Goal: Task Accomplishment & Management: Use online tool/utility

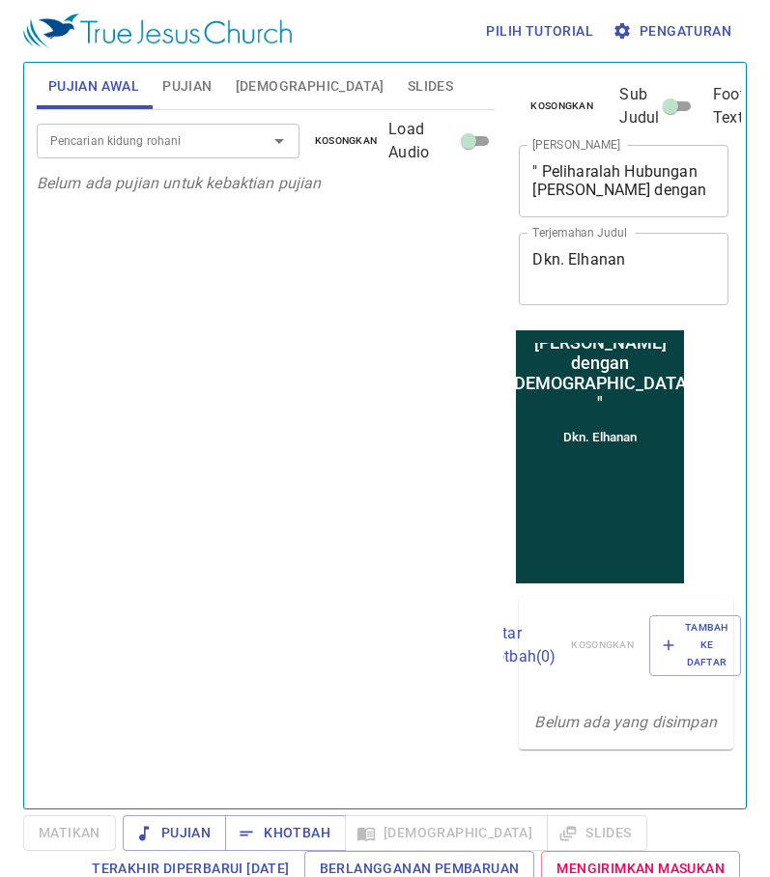
click at [148, 139] on input "Pencarian kidung rohani" at bounding box center [140, 140] width 194 height 22
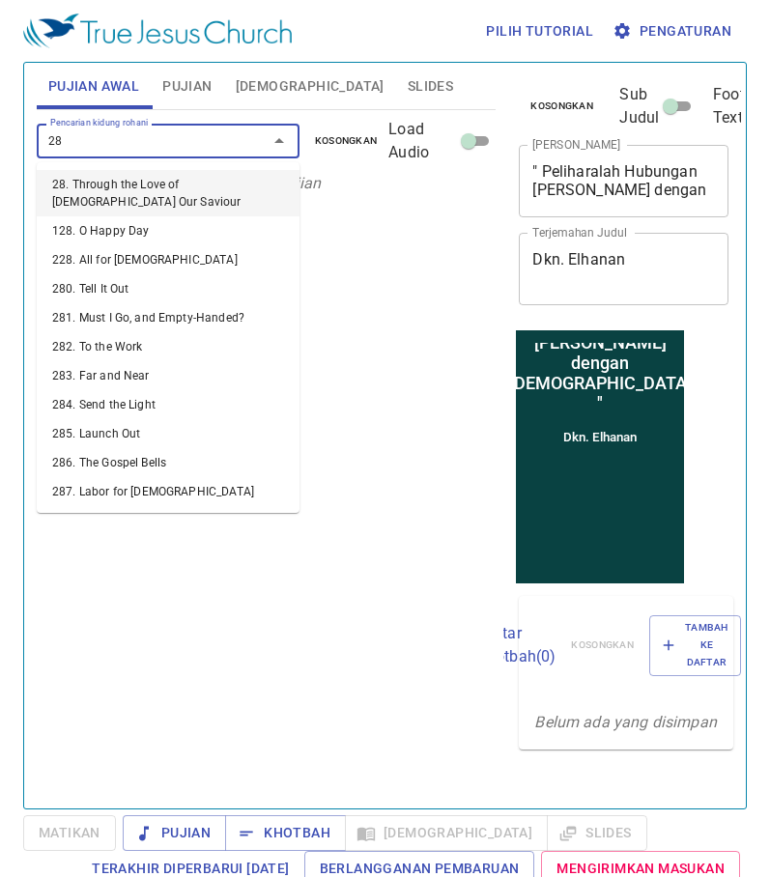
type input "281"
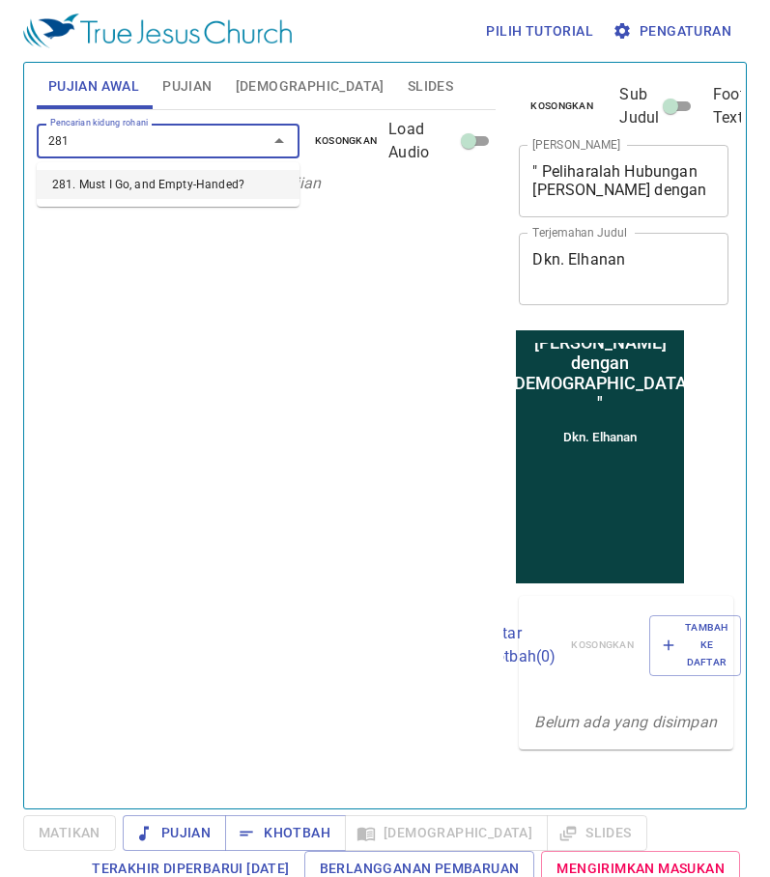
click at [158, 190] on li "281. Must I Go, and Empty-Handed?" at bounding box center [168, 184] width 263 height 29
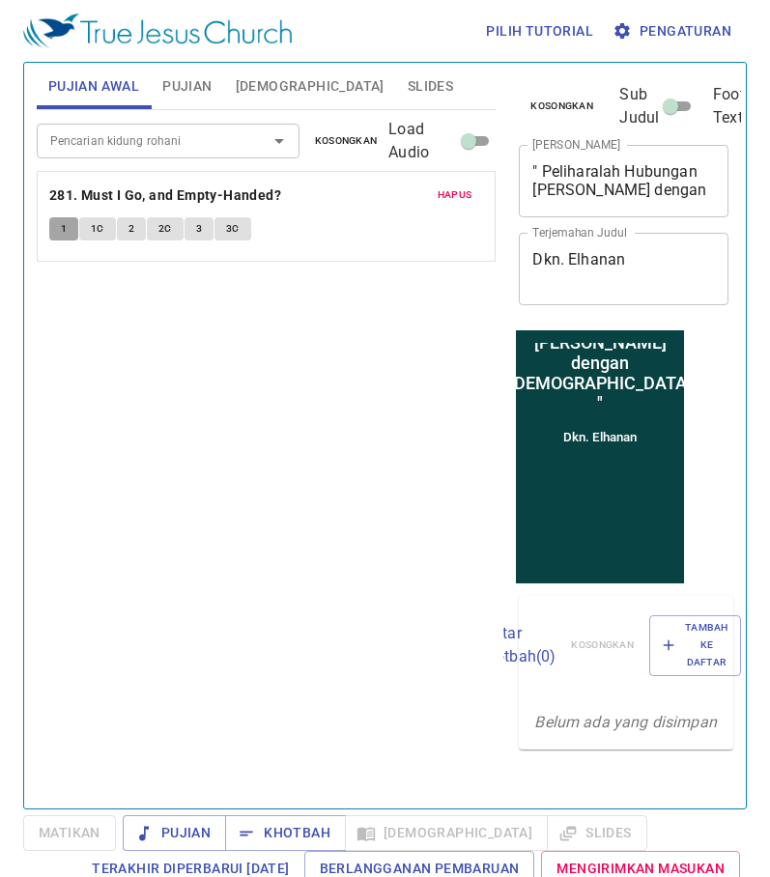
click at [61, 233] on span "1" at bounding box center [64, 228] width 6 height 17
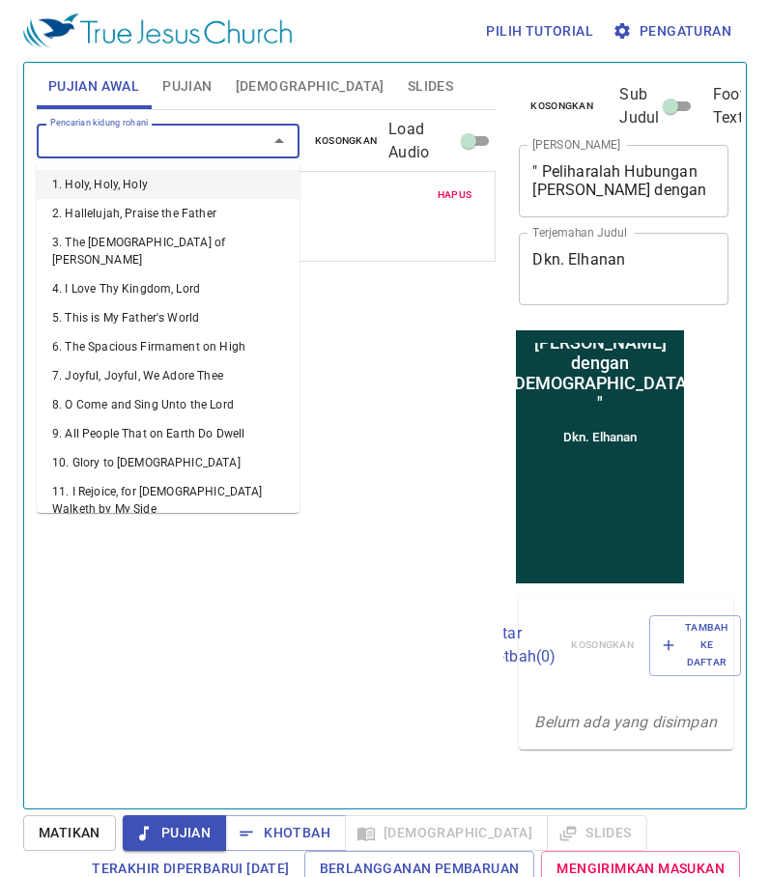
click at [100, 141] on input "Pencarian kidung rohani" at bounding box center [140, 140] width 194 height 22
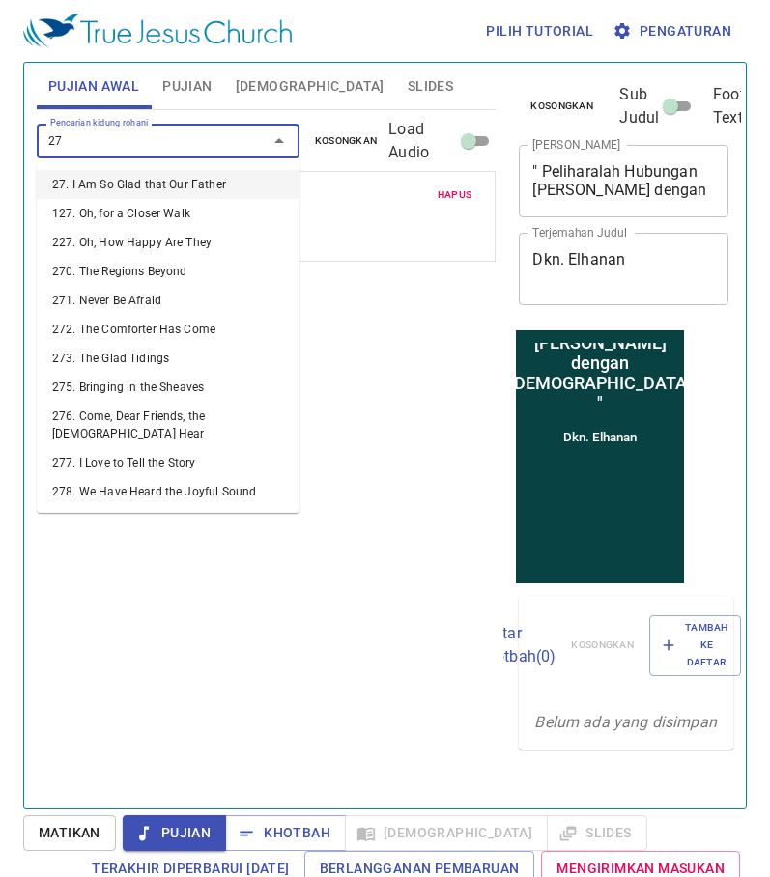
type input "270"
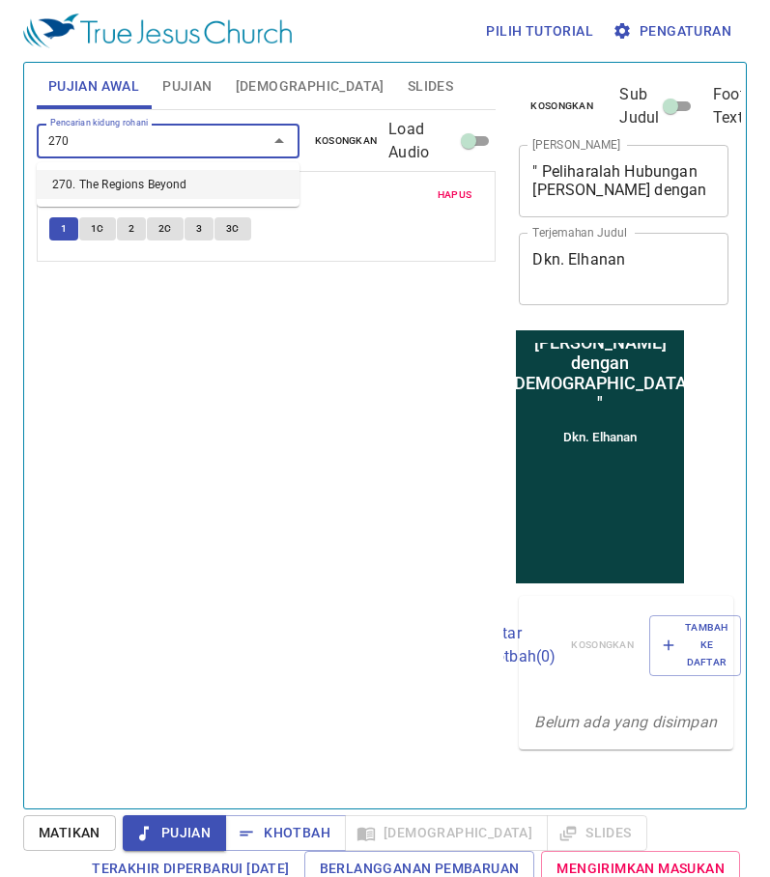
click at [142, 185] on li "270. The Regions Beyond" at bounding box center [168, 184] width 263 height 29
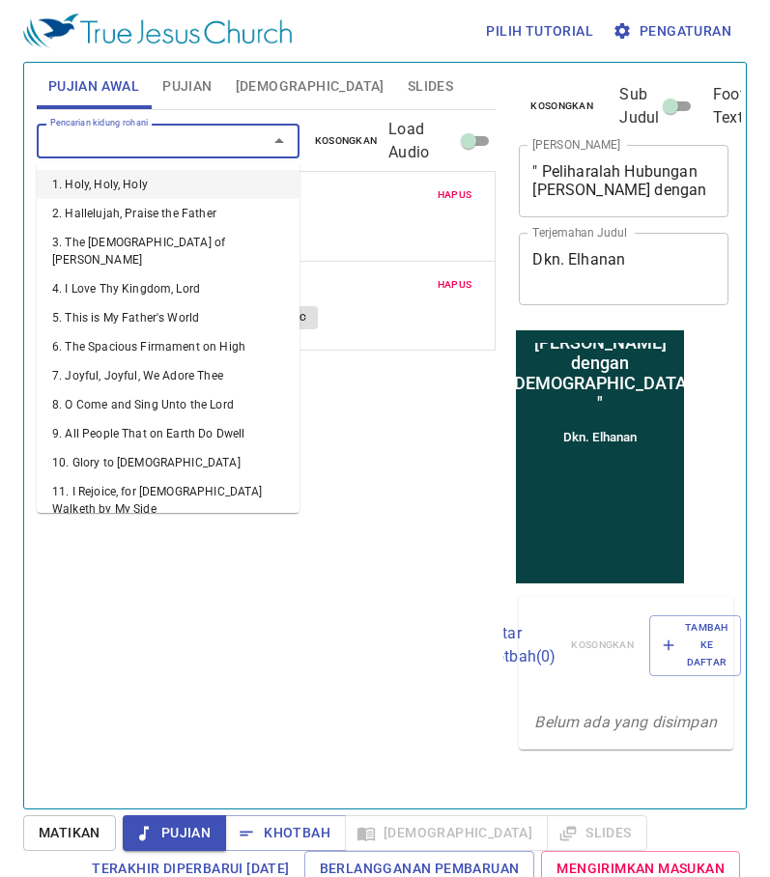
click at [99, 136] on input "Pencarian kidung rohani" at bounding box center [140, 140] width 194 height 22
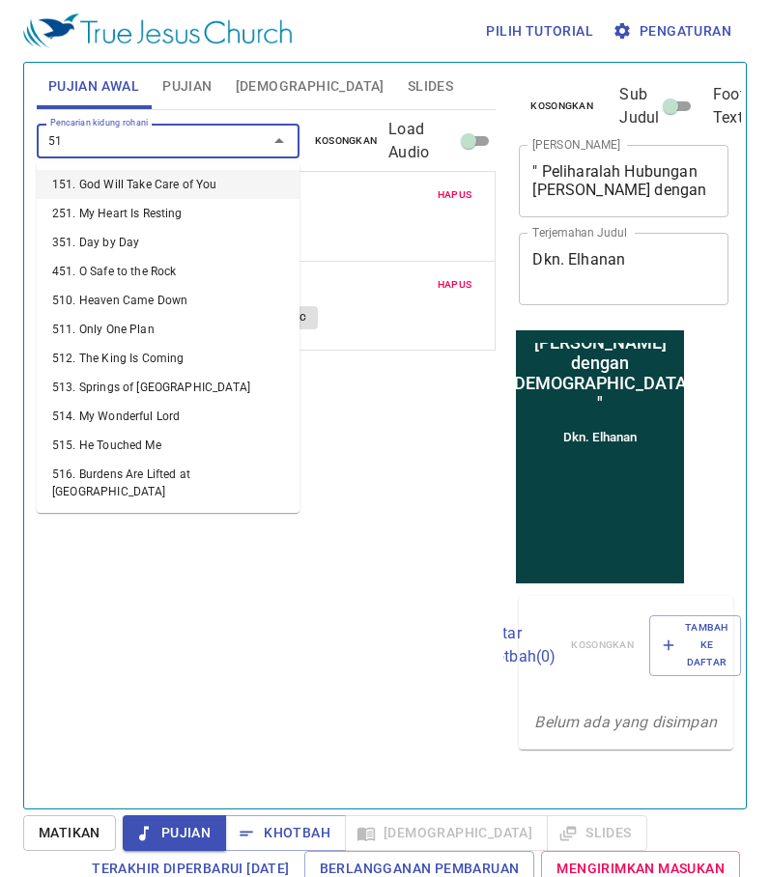
type input "516"
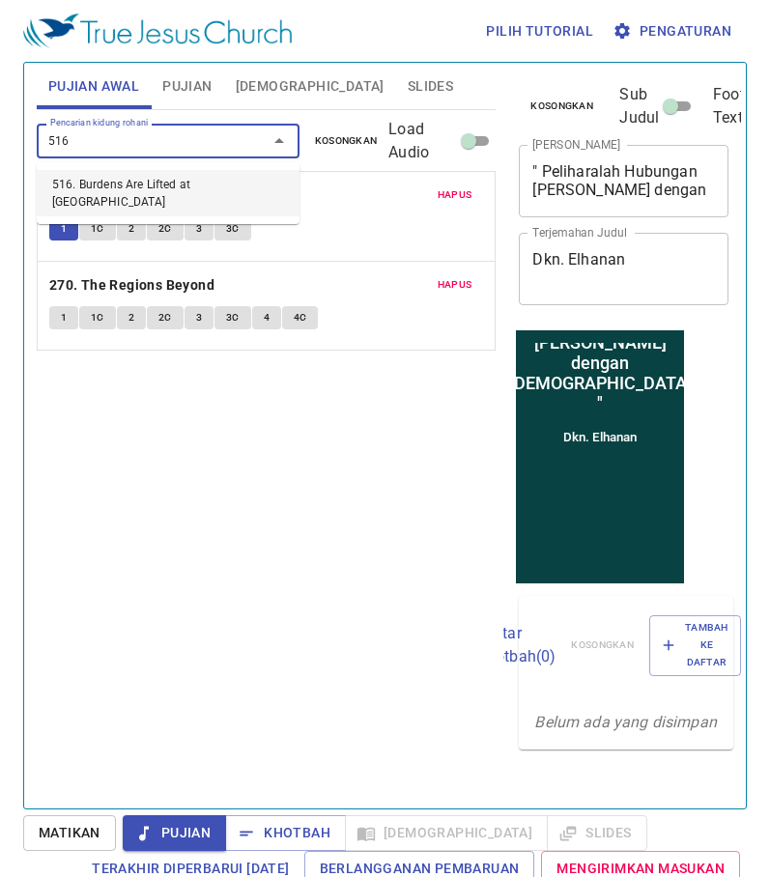
click at [151, 186] on li "516. Burdens Are Lifted at Calvary" at bounding box center [168, 193] width 263 height 46
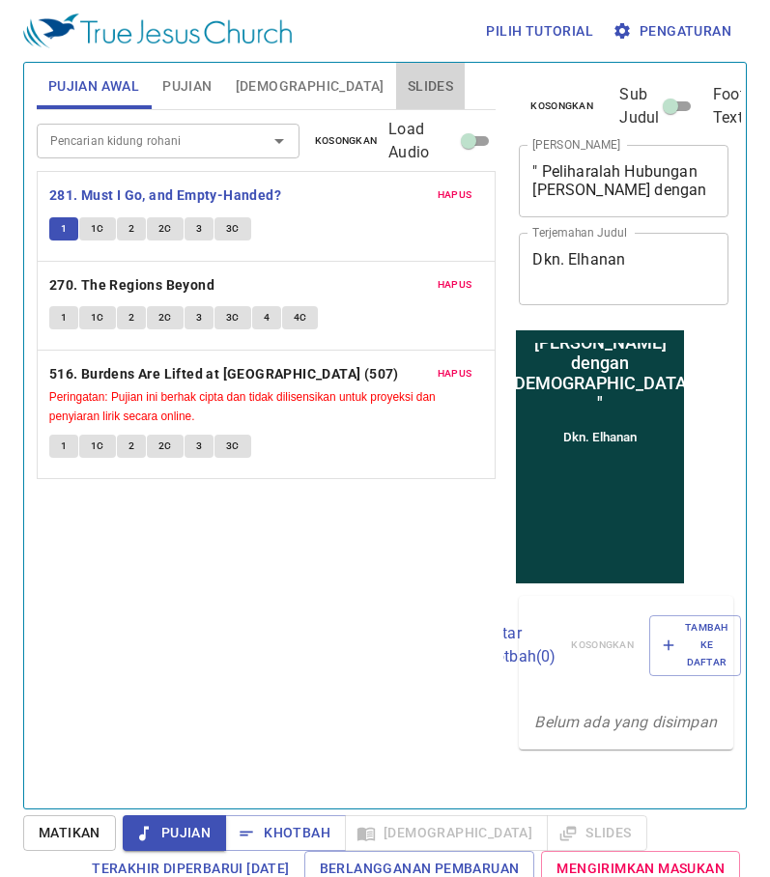
click at [408, 80] on span "Slides" at bounding box center [430, 86] width 45 height 24
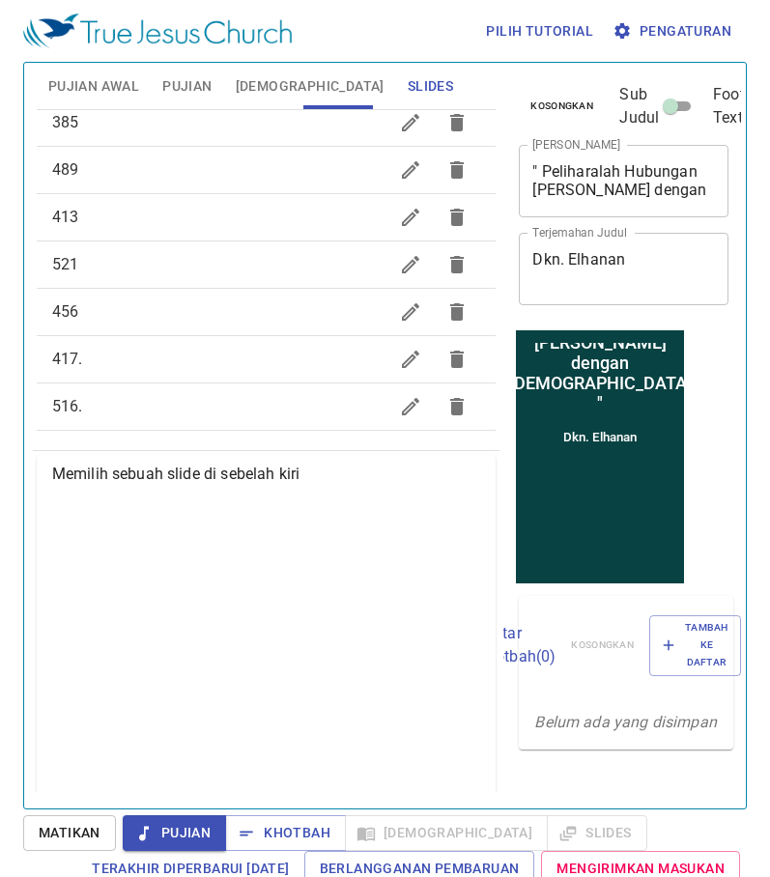
scroll to position [791, 0]
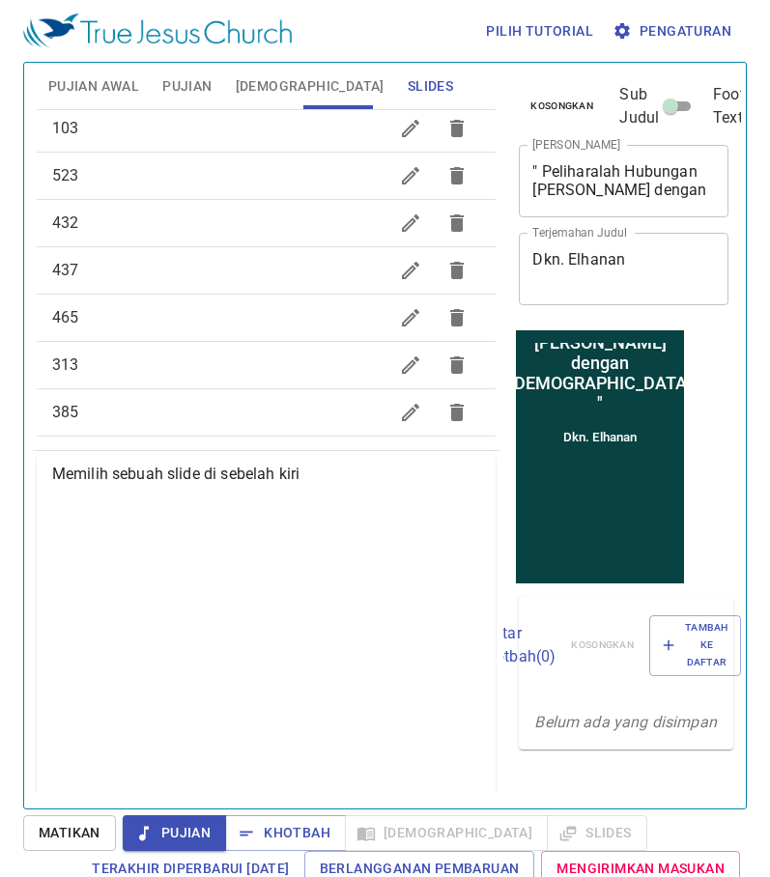
click at [187, 75] on span "Pujian" at bounding box center [186, 86] width 49 height 24
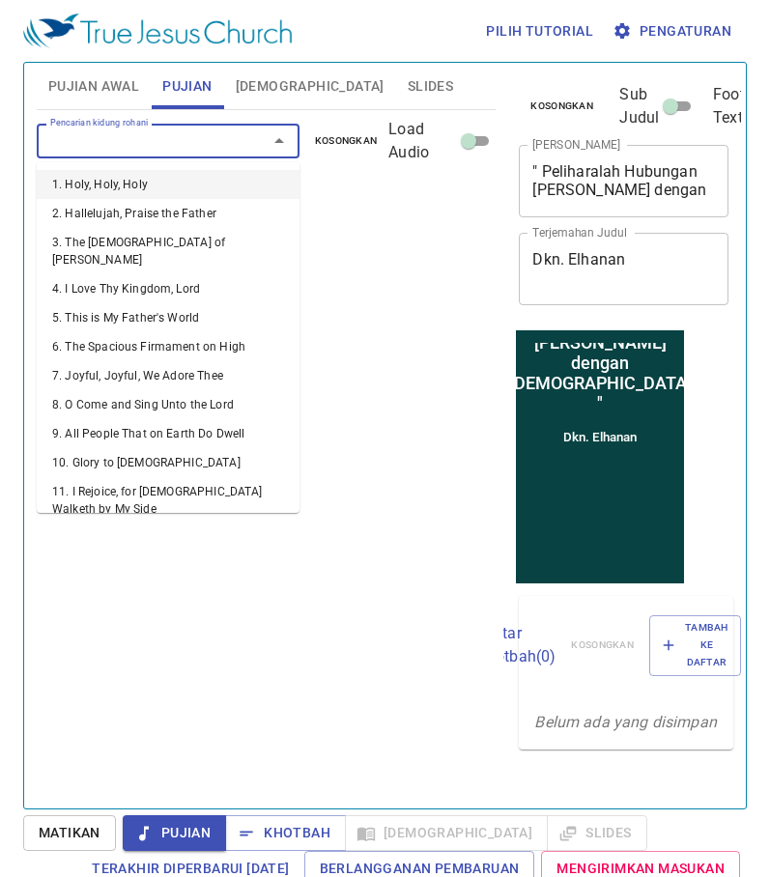
click at [178, 137] on input "Pencarian kidung rohani" at bounding box center [140, 140] width 194 height 22
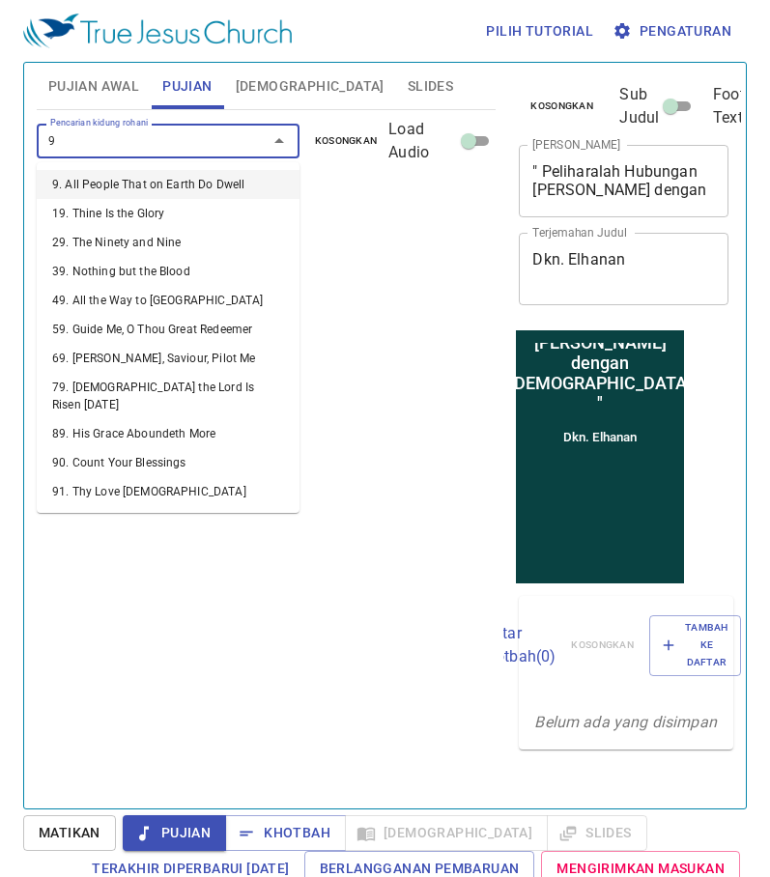
type input "96"
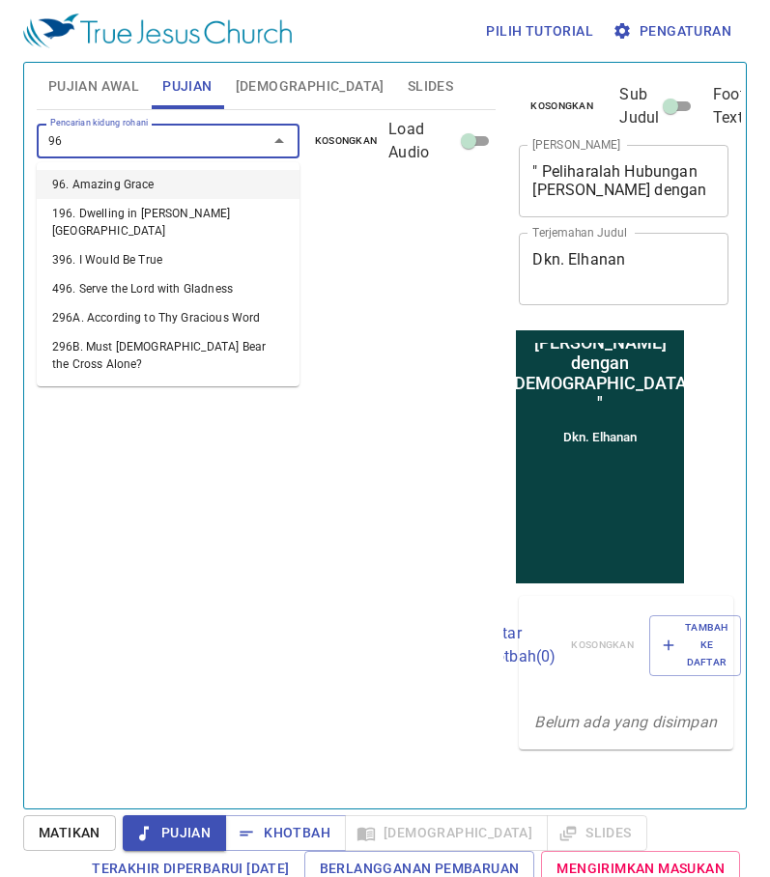
click at [122, 185] on li "96. Amazing Grace" at bounding box center [168, 184] width 263 height 29
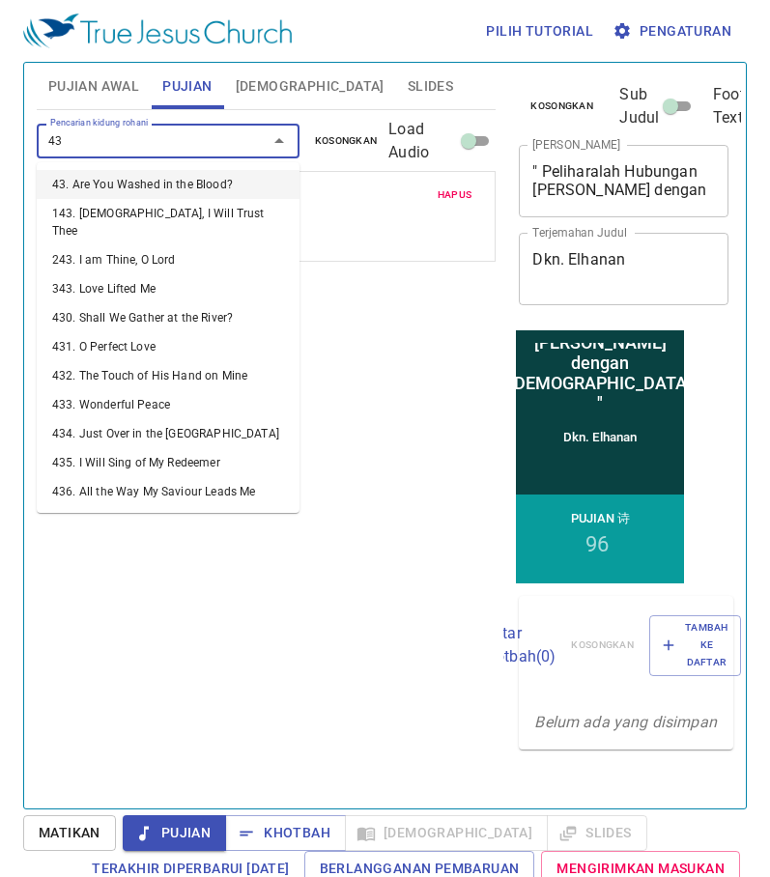
type input "436"
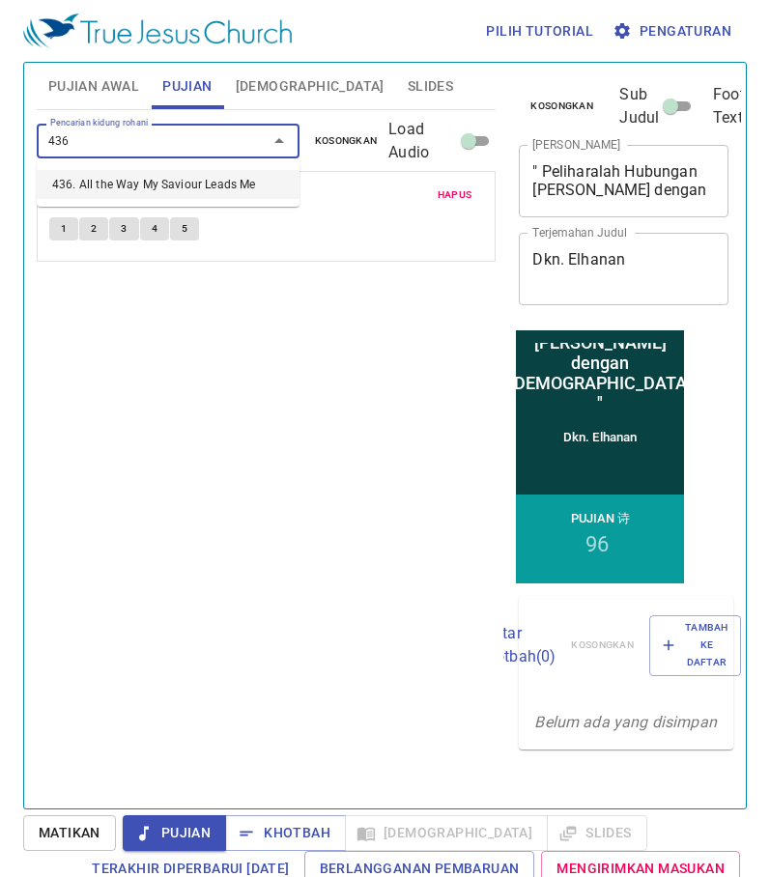
click at [136, 190] on li "436. All the Way My Saviour Leads Me" at bounding box center [168, 184] width 263 height 29
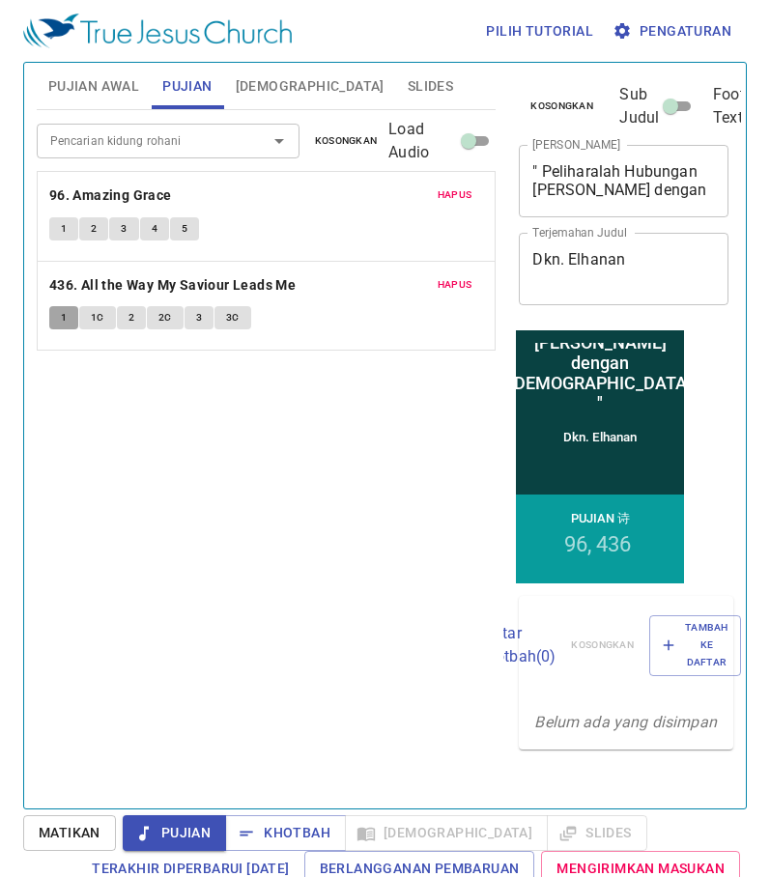
click at [61, 315] on span "1" at bounding box center [64, 317] width 6 height 17
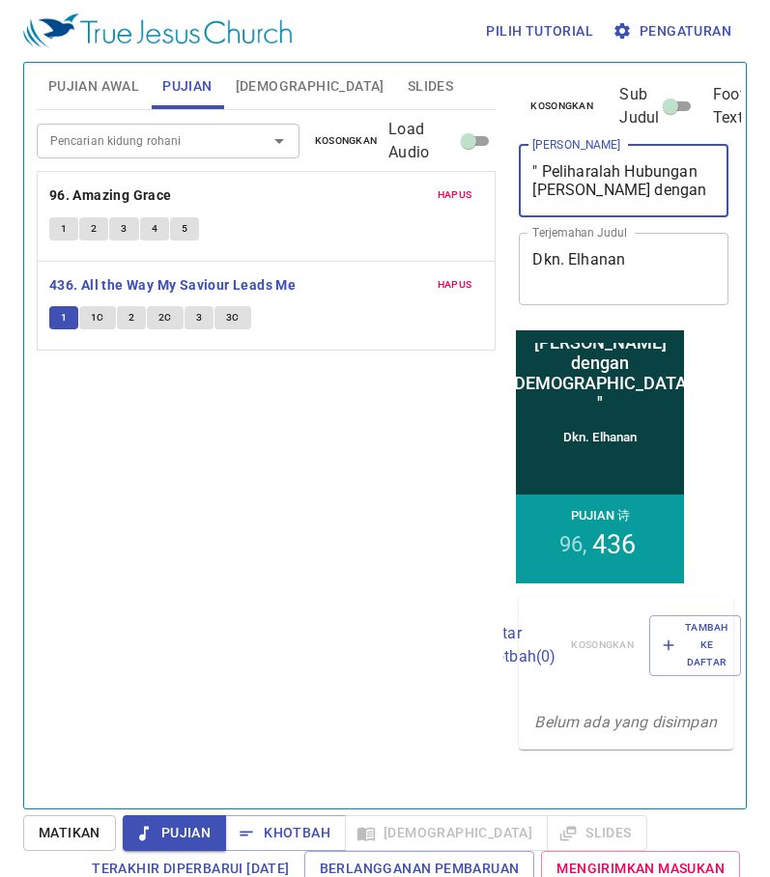
drag, startPoint x: 693, startPoint y: 187, endPoint x: 542, endPoint y: 175, distance: 151.2
click at [542, 175] on textarea "" Peliharalah Hubungan yang Baik dengan Allah "" at bounding box center [623, 180] width 183 height 37
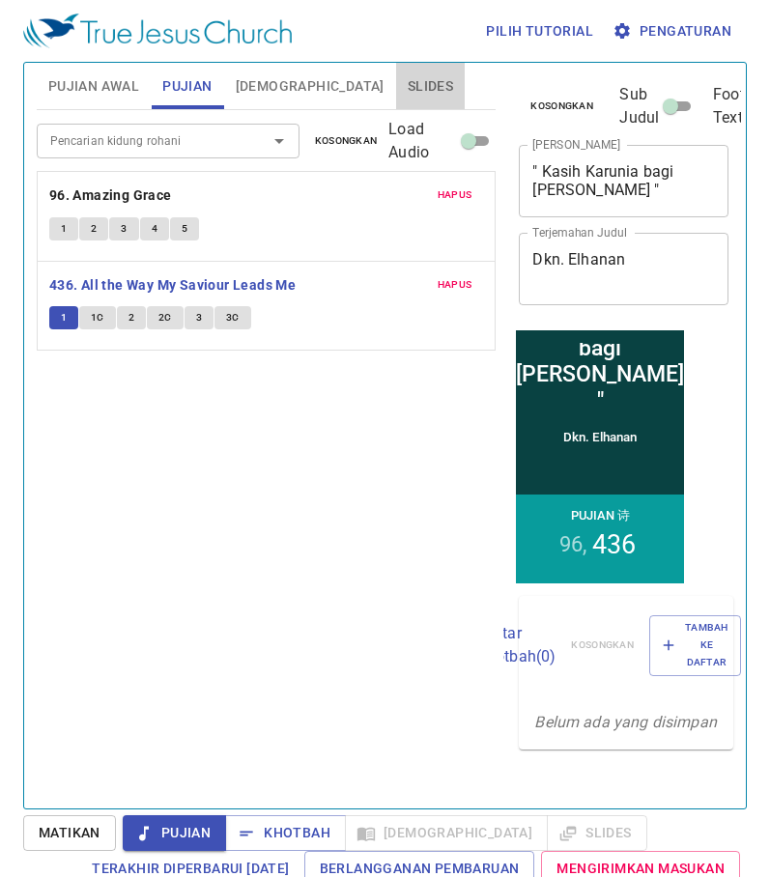
click at [408, 75] on span "Slides" at bounding box center [430, 86] width 45 height 24
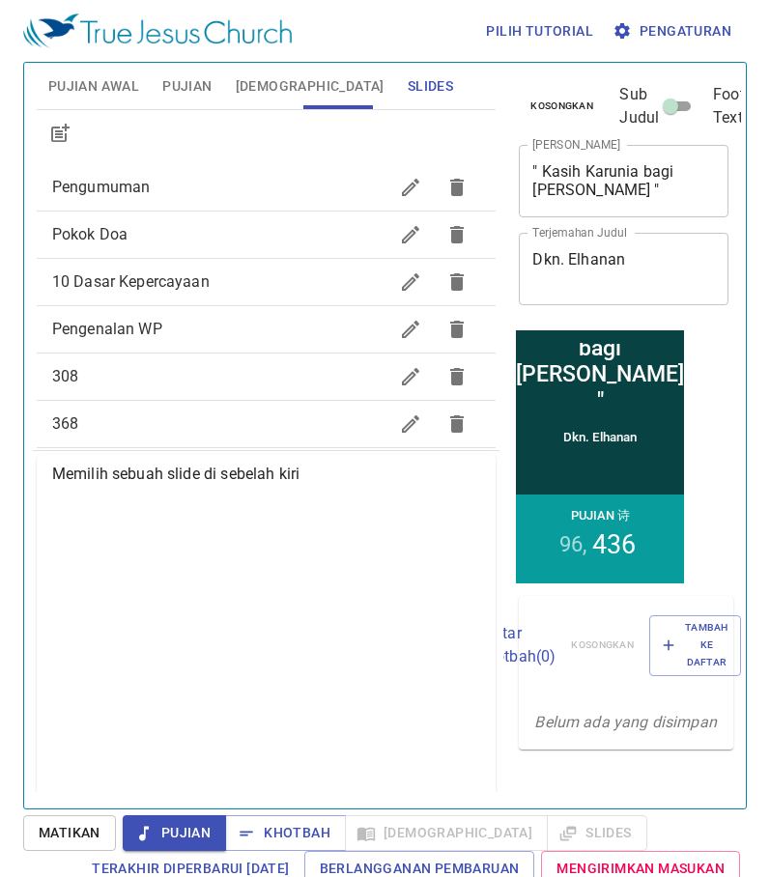
scroll to position [0, 0]
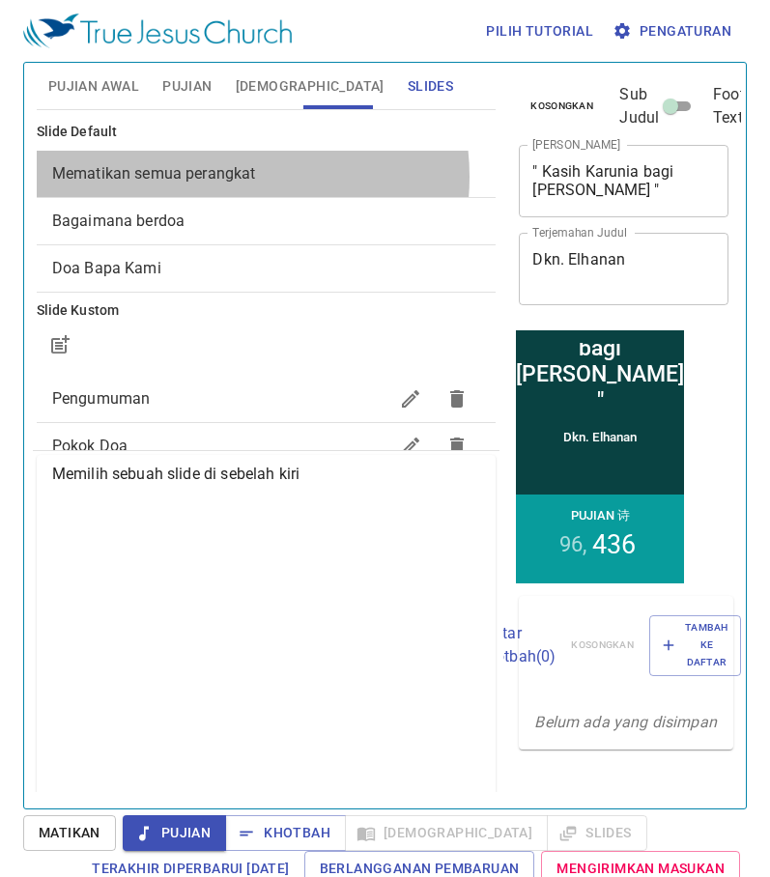
click at [229, 177] on span "Mematikan semua perangkat" at bounding box center [154, 173] width 204 height 18
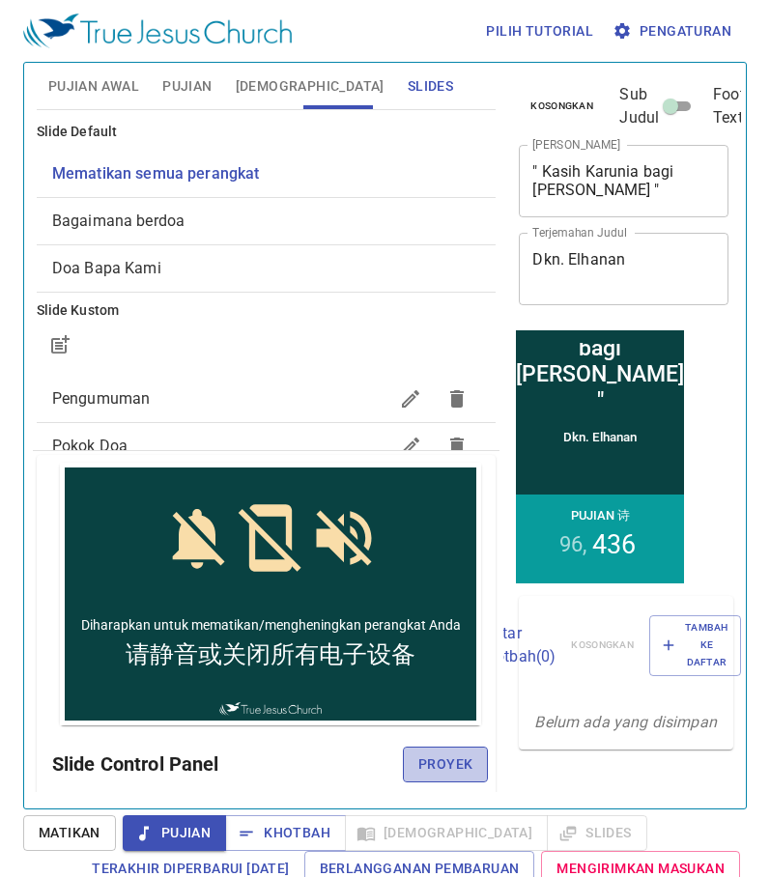
click at [435, 773] on span "Proyek" at bounding box center [445, 765] width 54 height 24
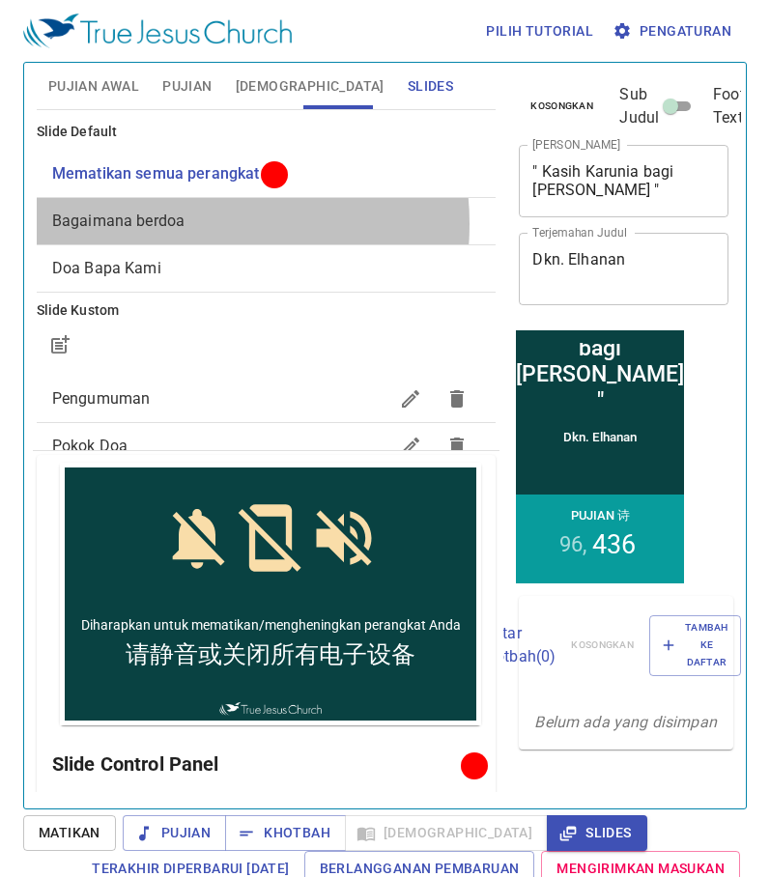
click at [172, 223] on span "Bagaimana berdoa" at bounding box center [118, 221] width 132 height 18
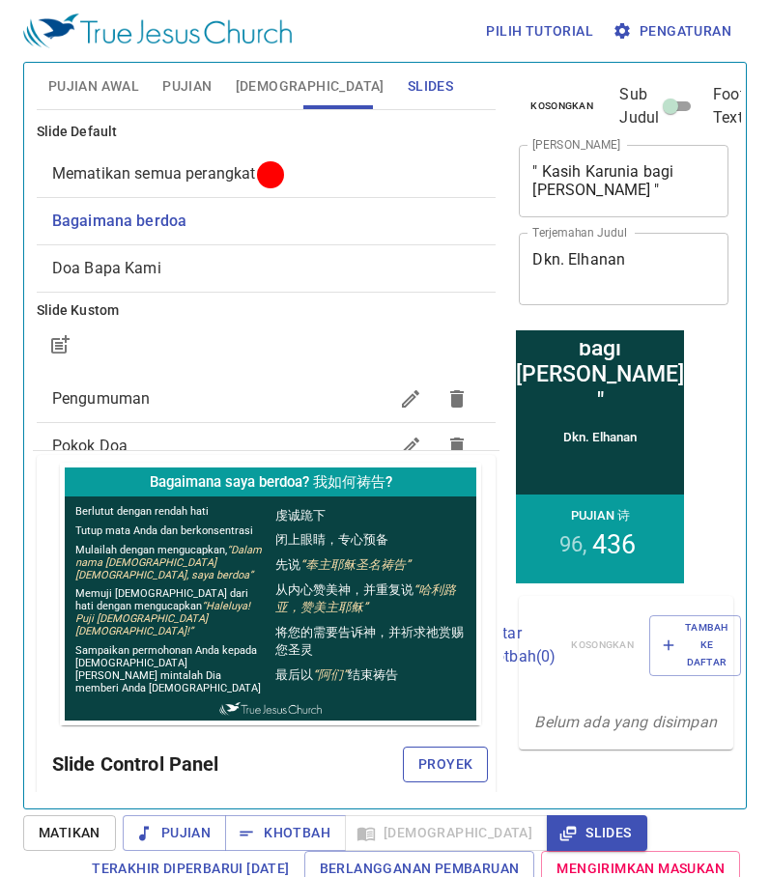
click at [418, 760] on span "Proyek" at bounding box center [445, 765] width 54 height 24
click at [179, 82] on span "Pujian" at bounding box center [186, 86] width 49 height 24
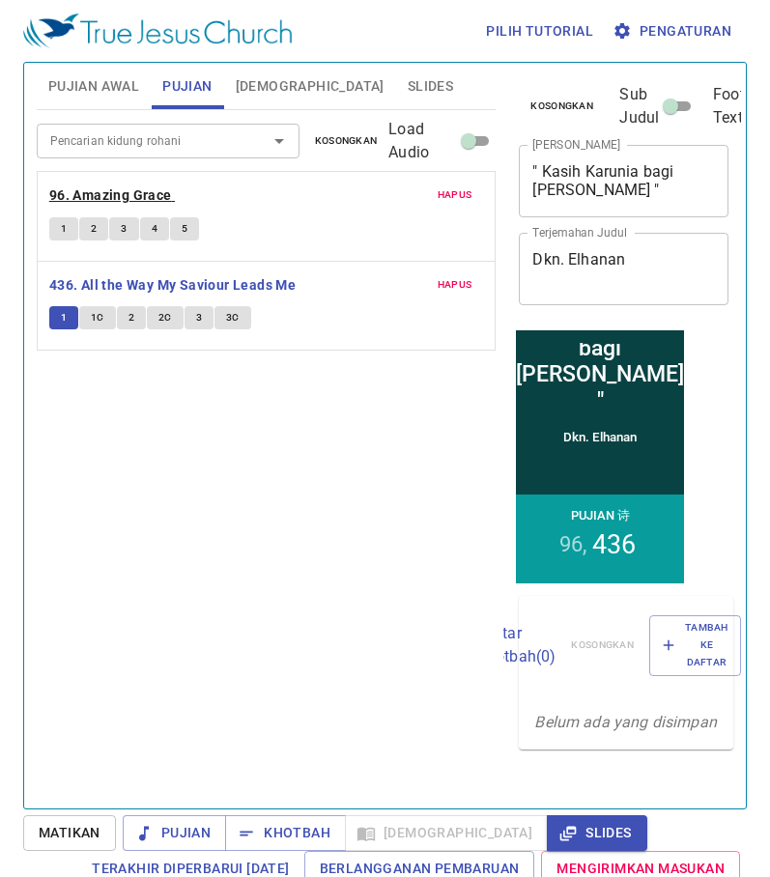
click at [141, 199] on b "96. Amazing Grace" at bounding box center [110, 196] width 123 height 24
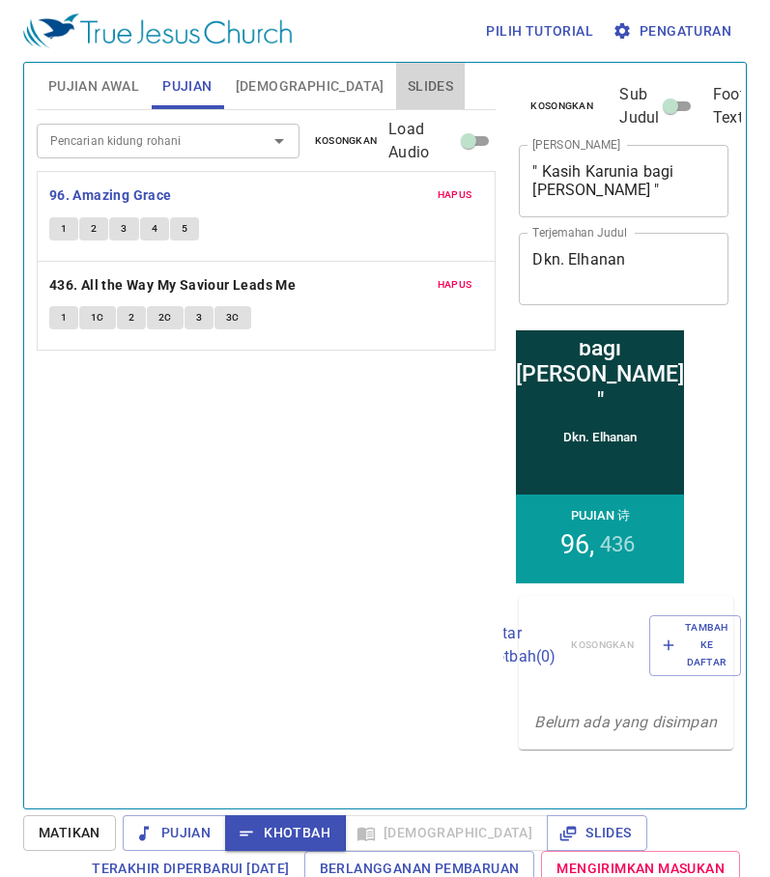
click at [408, 84] on span "Slides" at bounding box center [430, 86] width 45 height 24
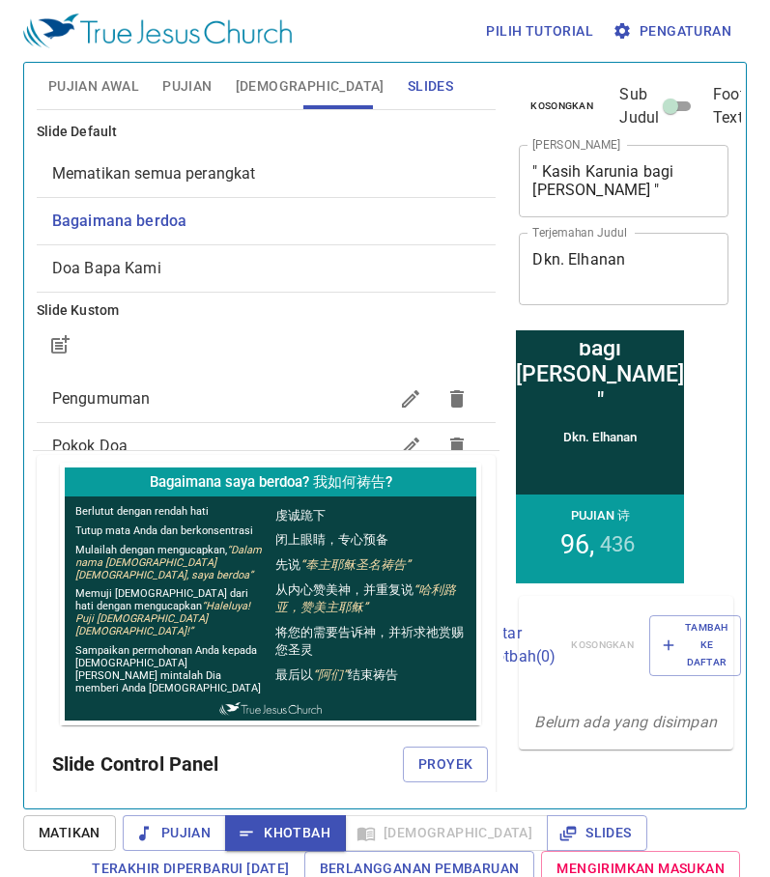
click at [396, 102] on button "Slides" at bounding box center [430, 86] width 69 height 46
click at [408, 93] on span "Slides" at bounding box center [430, 86] width 45 height 24
click at [408, 82] on span "Slides" at bounding box center [430, 86] width 45 height 24
click at [408, 77] on span "Slides" at bounding box center [430, 86] width 45 height 24
click at [242, 175] on span "Mematikan semua perangkat" at bounding box center [154, 173] width 204 height 18
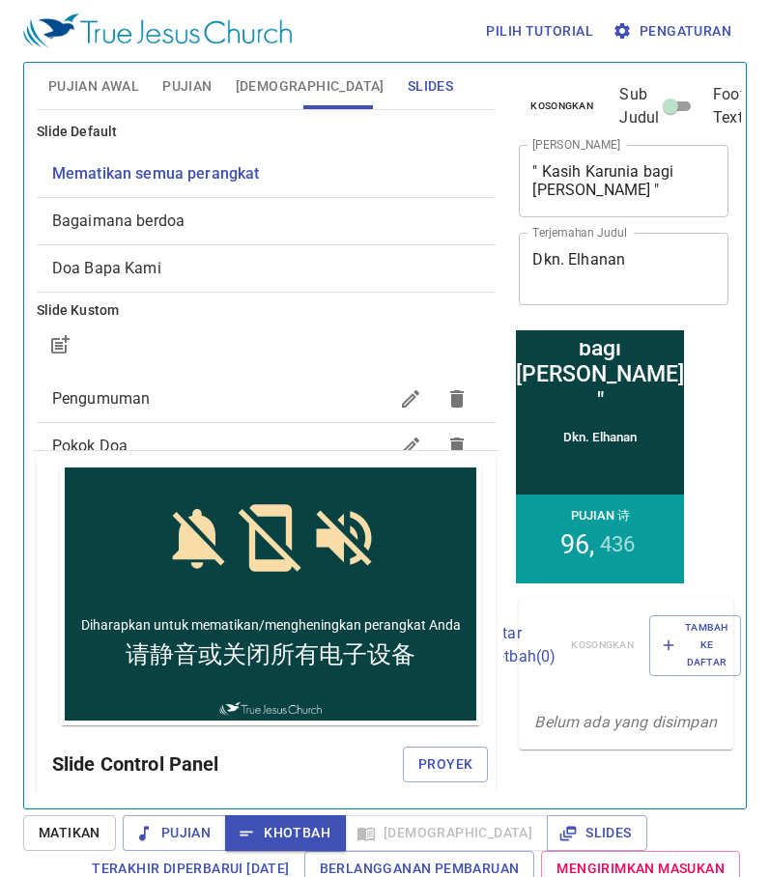
click at [245, 163] on span "Mematikan semua perangkat" at bounding box center [266, 173] width 429 height 23
click at [110, 83] on span "Pujian Awal" at bounding box center [93, 86] width 91 height 24
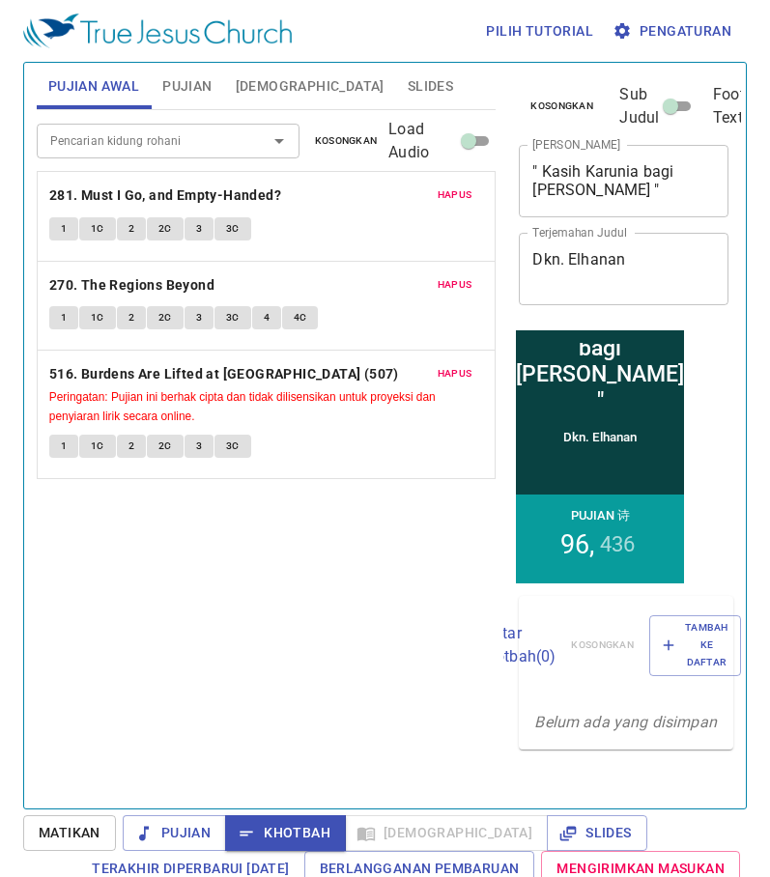
click at [653, 172] on textarea "" Kasih Karunia bagi Bartimius "" at bounding box center [623, 180] width 183 height 37
type textarea "" Kasih Karunia bagi Bartimius ""
click at [408, 82] on span "Slides" at bounding box center [430, 86] width 45 height 24
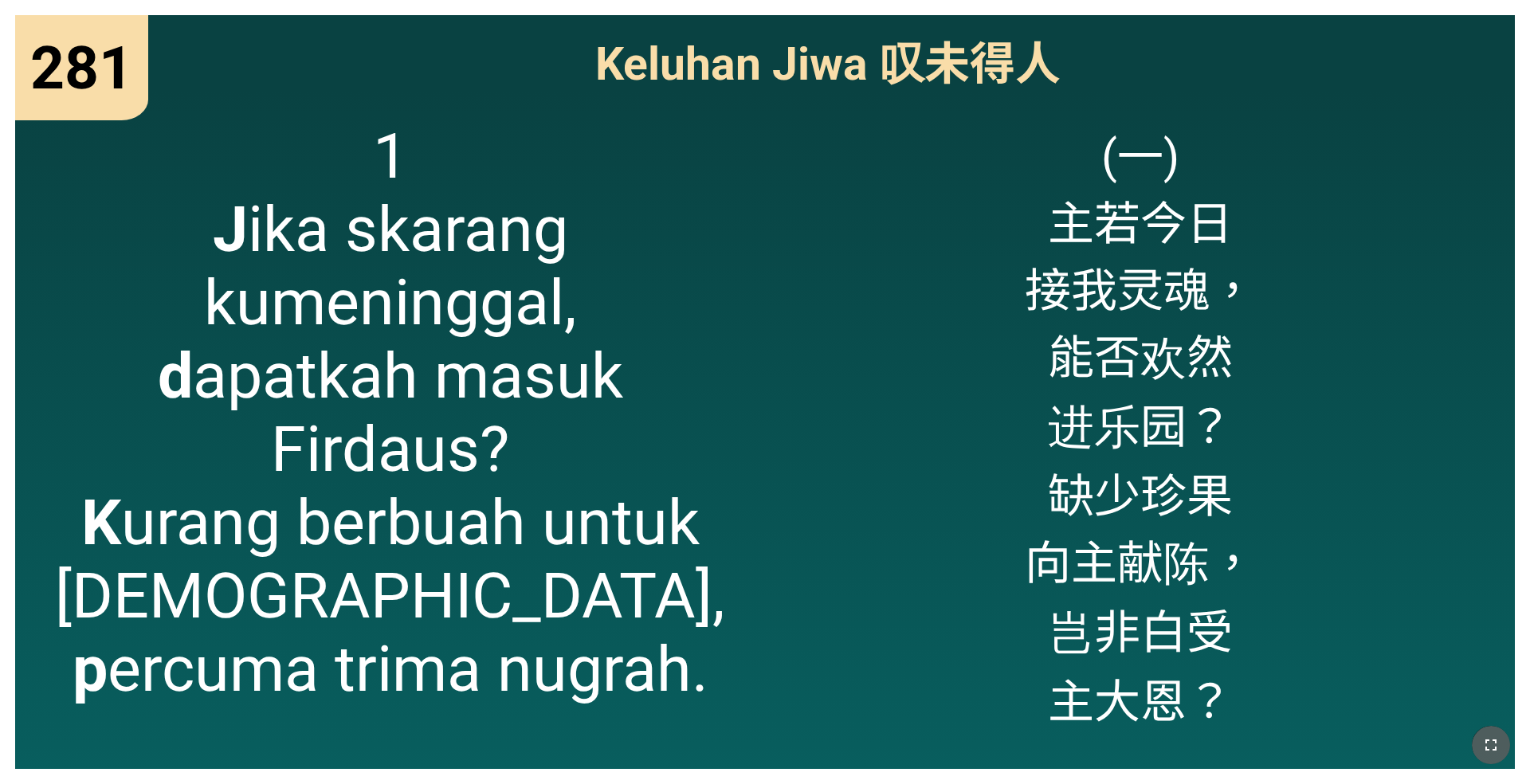
click at [1499, 739] on icon "button" at bounding box center [1490, 744] width 19 height 19
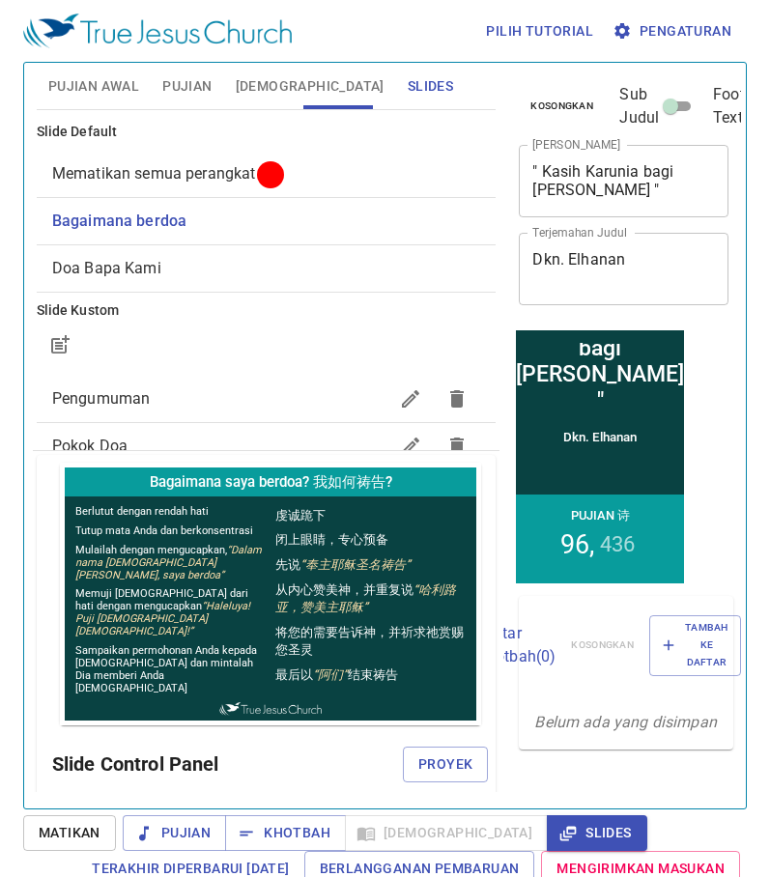
click at [263, 169] on div at bounding box center [270, 174] width 14 height 14
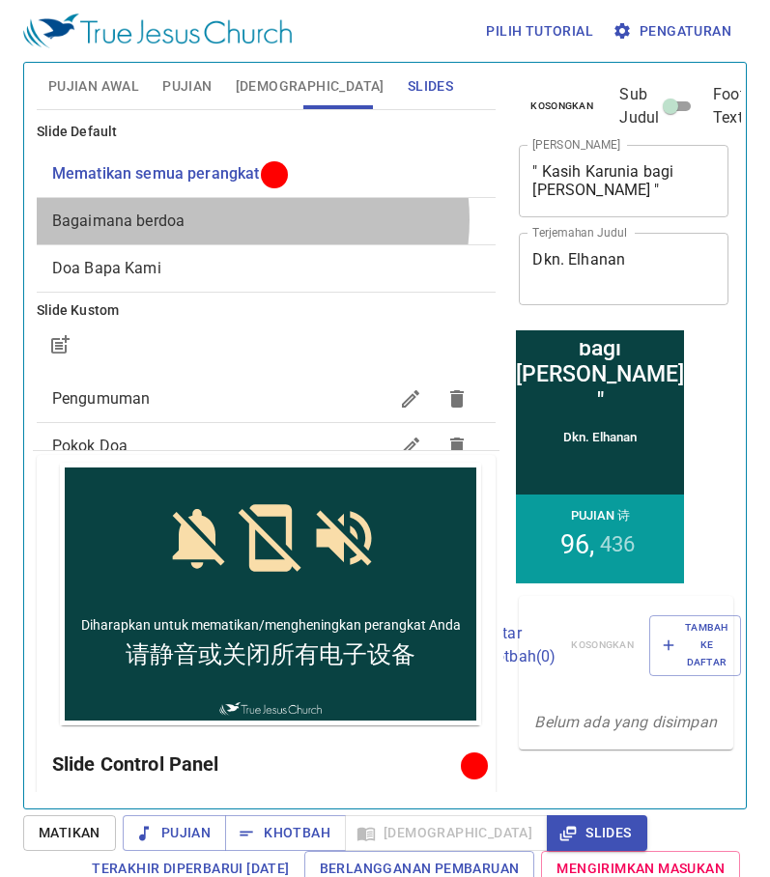
click at [252, 220] on span "Bagaimana berdoa" at bounding box center [266, 221] width 429 height 23
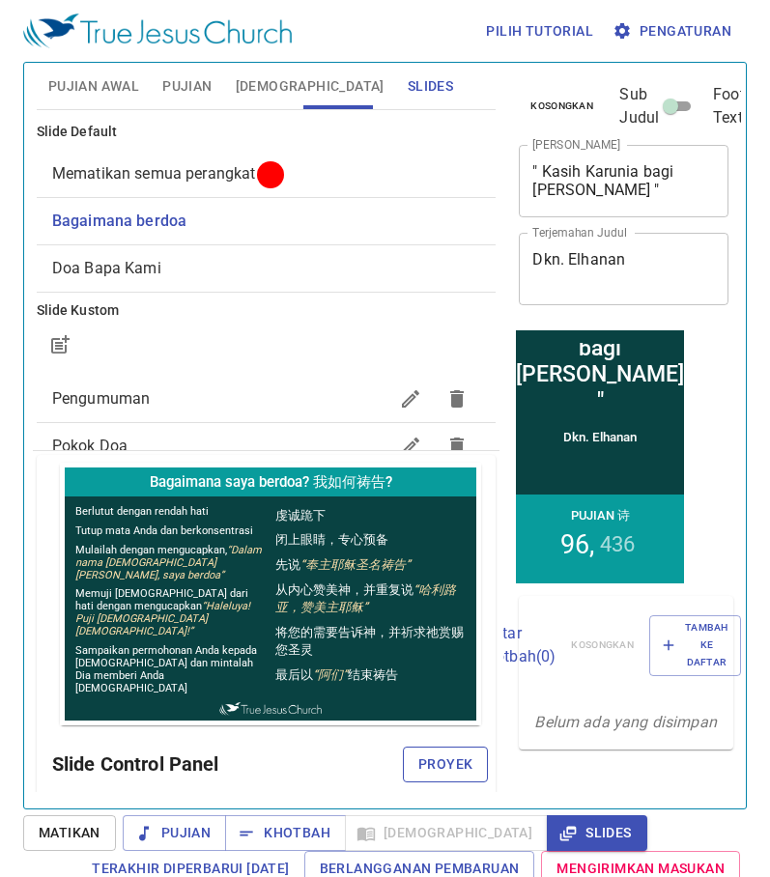
click at [426, 757] on span "Proyek" at bounding box center [445, 765] width 54 height 24
click at [647, 171] on textarea "" Kasih Karunia bagi Bartimius "" at bounding box center [623, 180] width 183 height 37
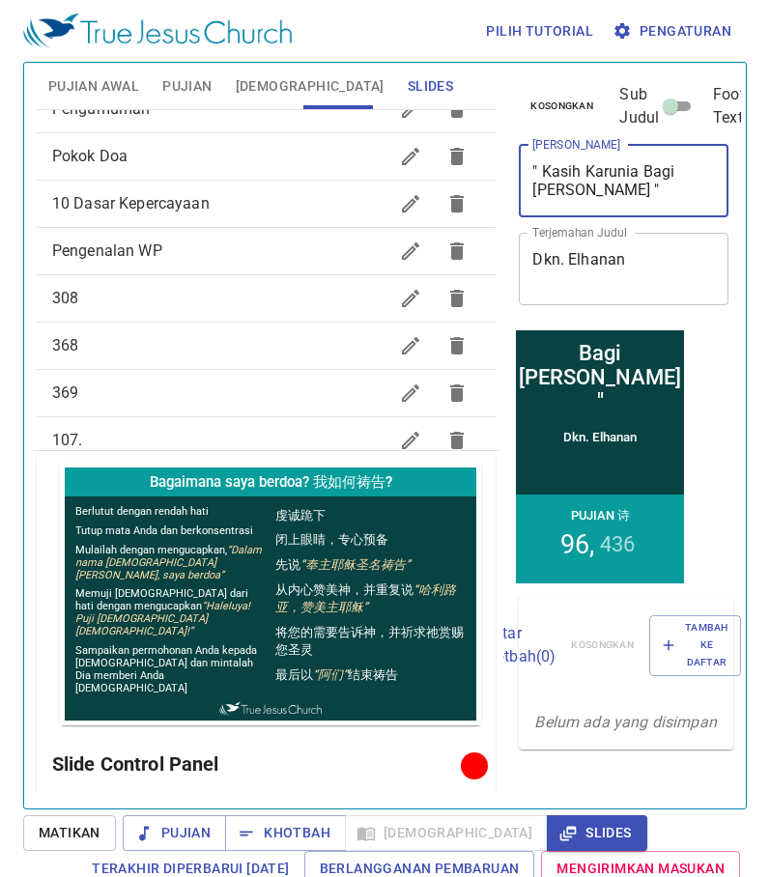
scroll to position [97, 0]
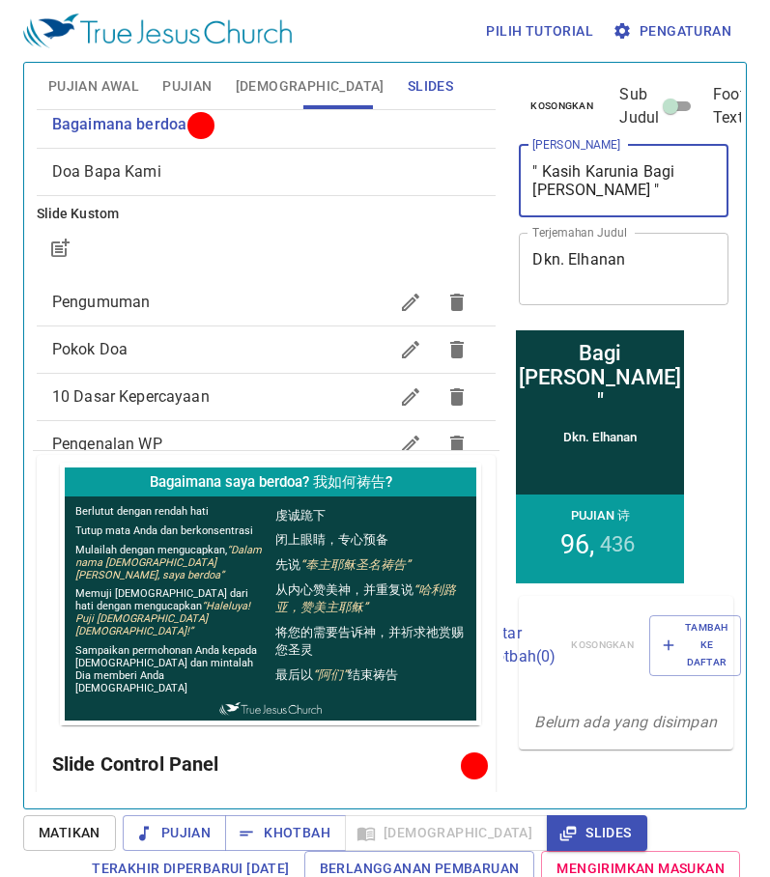
type textarea "" Kasih Karunia Bagi [PERSON_NAME] ""
click at [223, 300] on span "Pengumuman" at bounding box center [220, 302] width 336 height 23
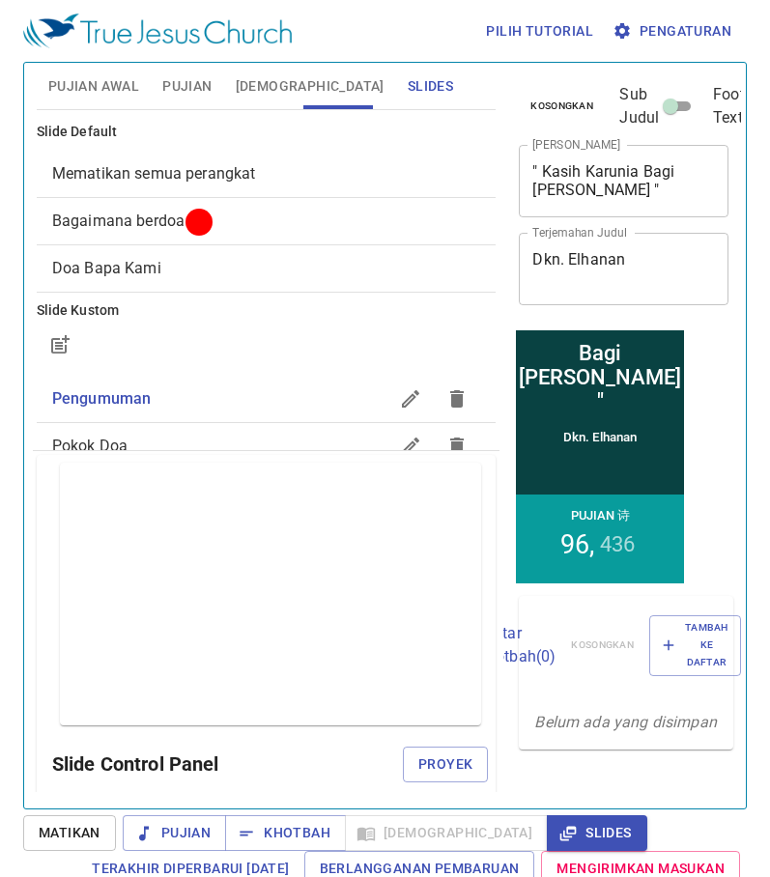
click at [128, 82] on span "Pujian Awal" at bounding box center [93, 86] width 91 height 24
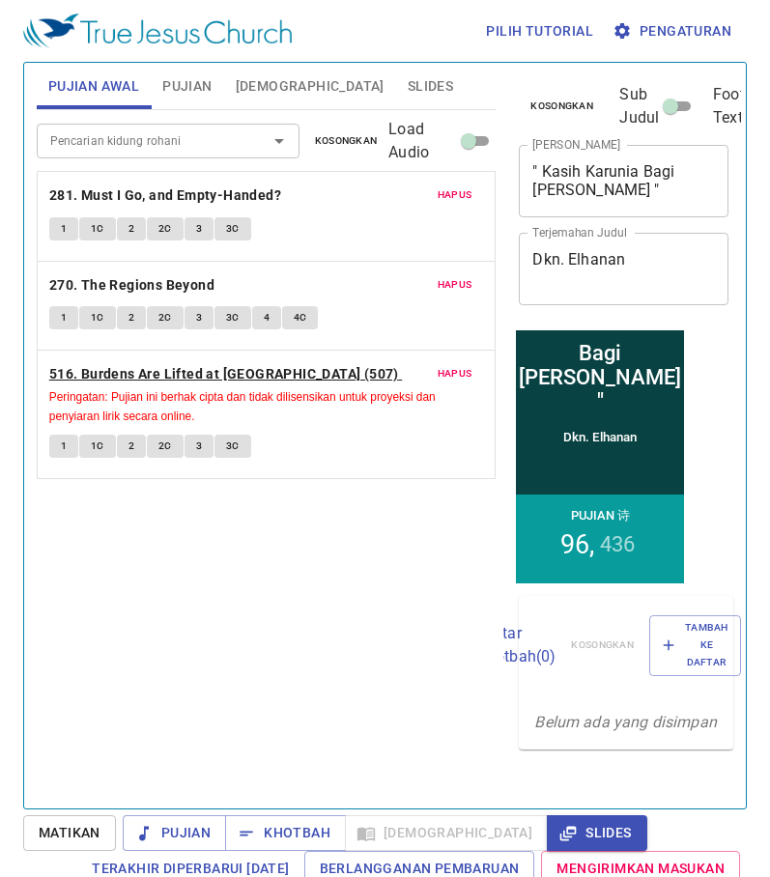
click at [234, 368] on b "516. Burdens Are Lifted at [GEOGRAPHIC_DATA] (507)" at bounding box center [224, 374] width 350 height 24
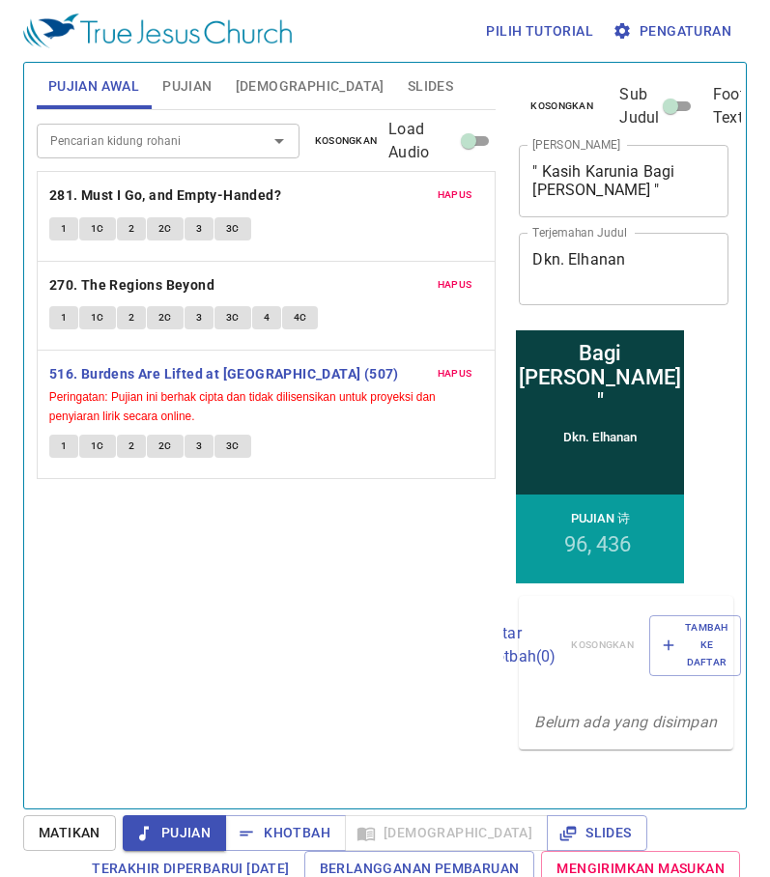
click at [53, 441] on button "1" at bounding box center [63, 446] width 29 height 23
click at [408, 83] on span "Slides" at bounding box center [430, 86] width 45 height 24
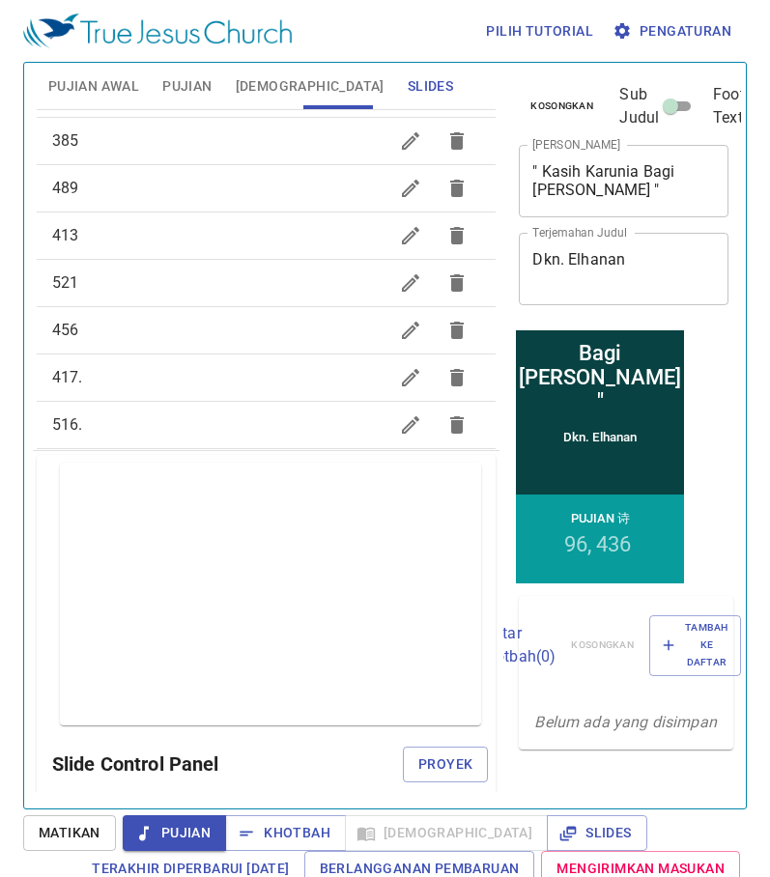
scroll to position [1081, 0]
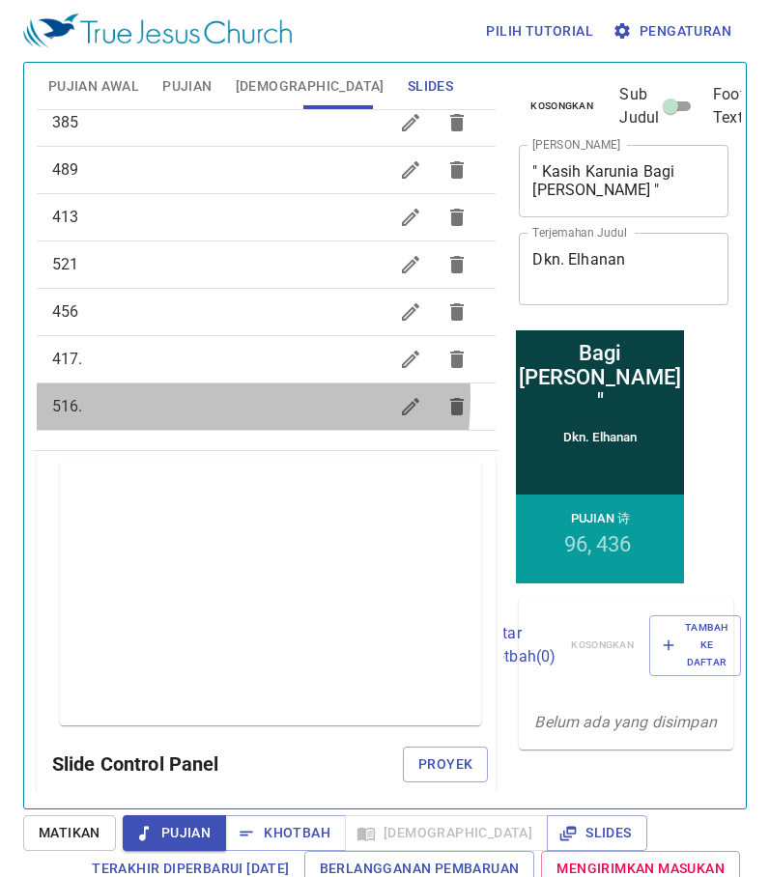
click at [159, 398] on span "516." at bounding box center [220, 406] width 336 height 23
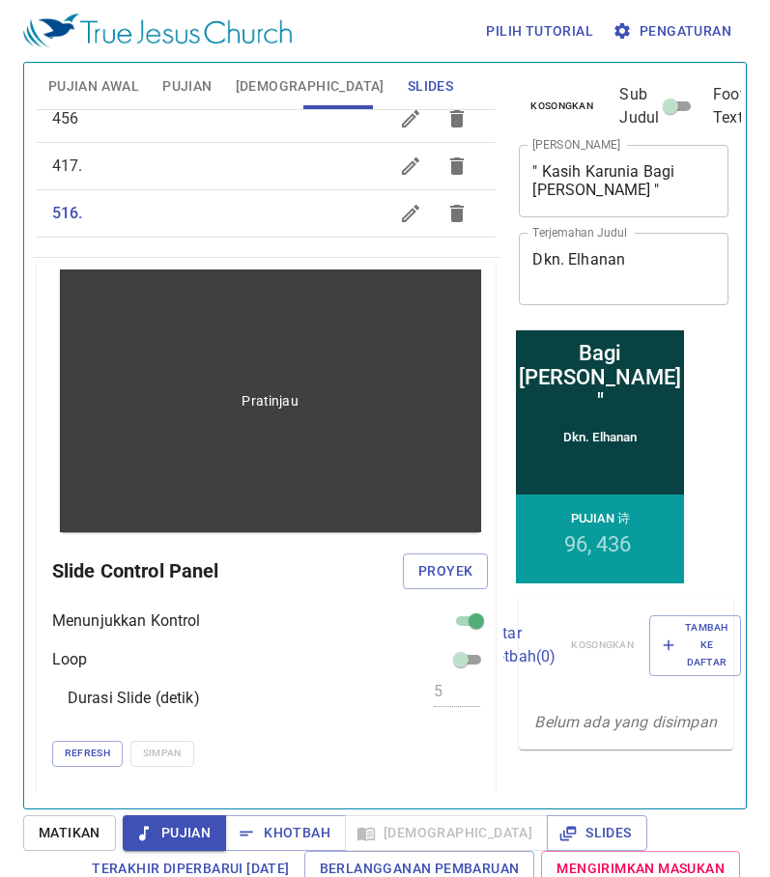
scroll to position [290, 0]
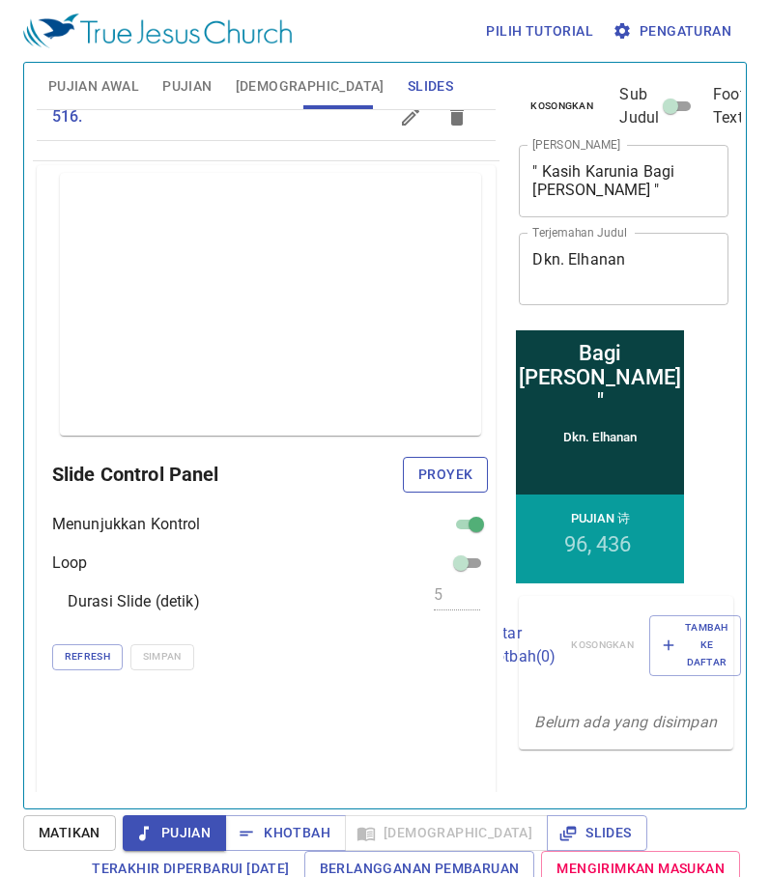
click at [433, 464] on span "Proyek" at bounding box center [445, 475] width 54 height 24
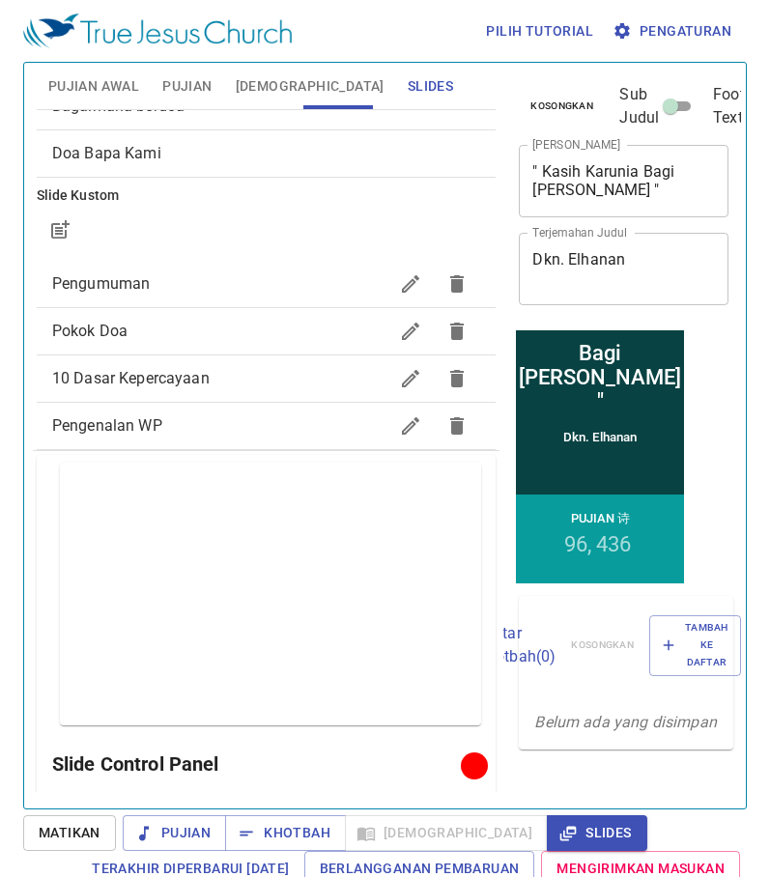
scroll to position [0, 0]
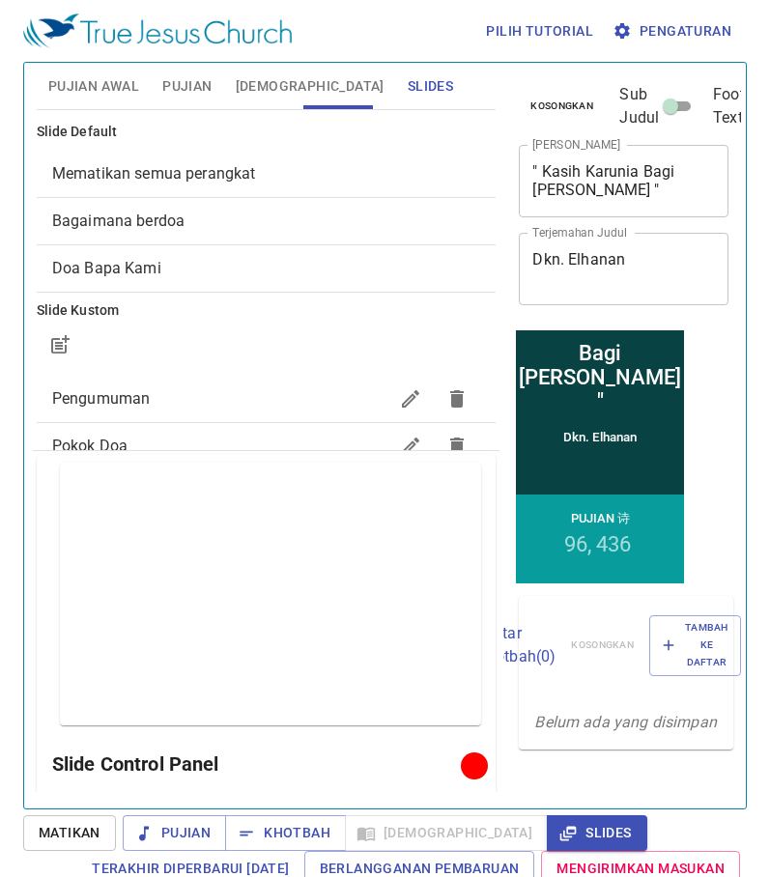
click at [264, 169] on span "Mematikan semua perangkat" at bounding box center [266, 173] width 429 height 23
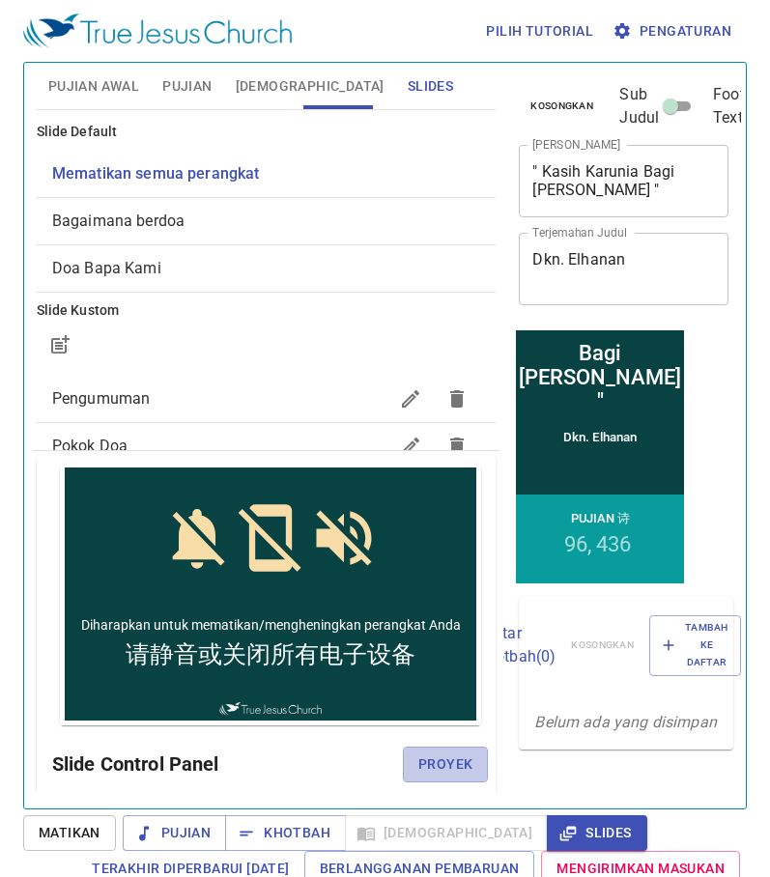
click at [436, 746] on div "Slide Control Panel Proyek" at bounding box center [270, 764] width 437 height 46
click at [423, 766] on span "Proyek" at bounding box center [445, 765] width 54 height 24
click at [329, 214] on span "Bagaimana berdoa" at bounding box center [266, 221] width 429 height 23
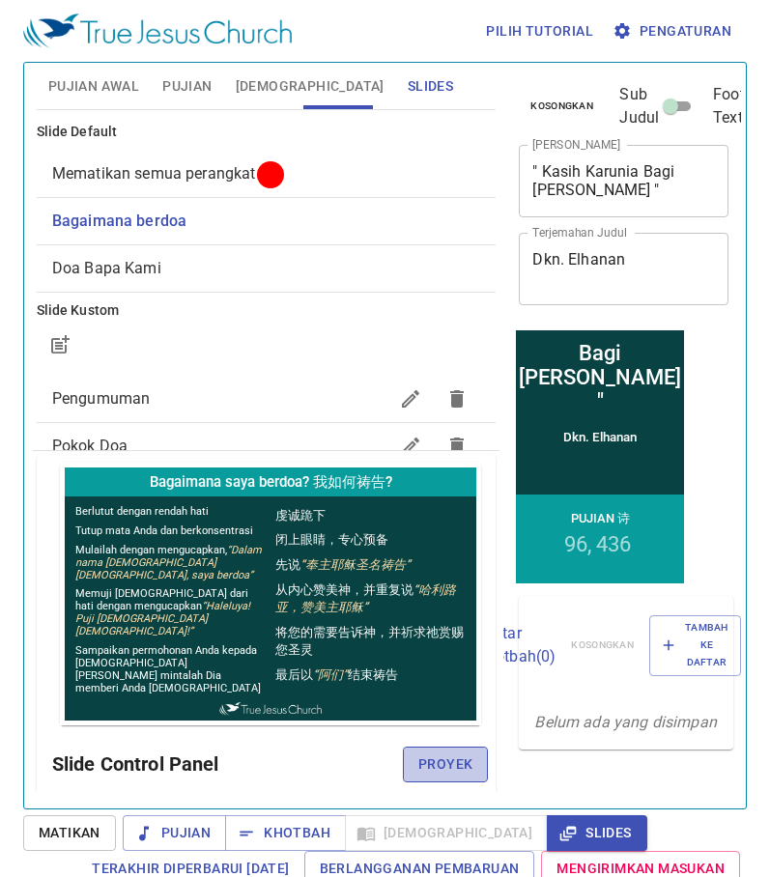
click at [423, 770] on span "Proyek" at bounding box center [445, 765] width 54 height 24
click at [128, 86] on span "Pujian Awal" at bounding box center [93, 86] width 91 height 24
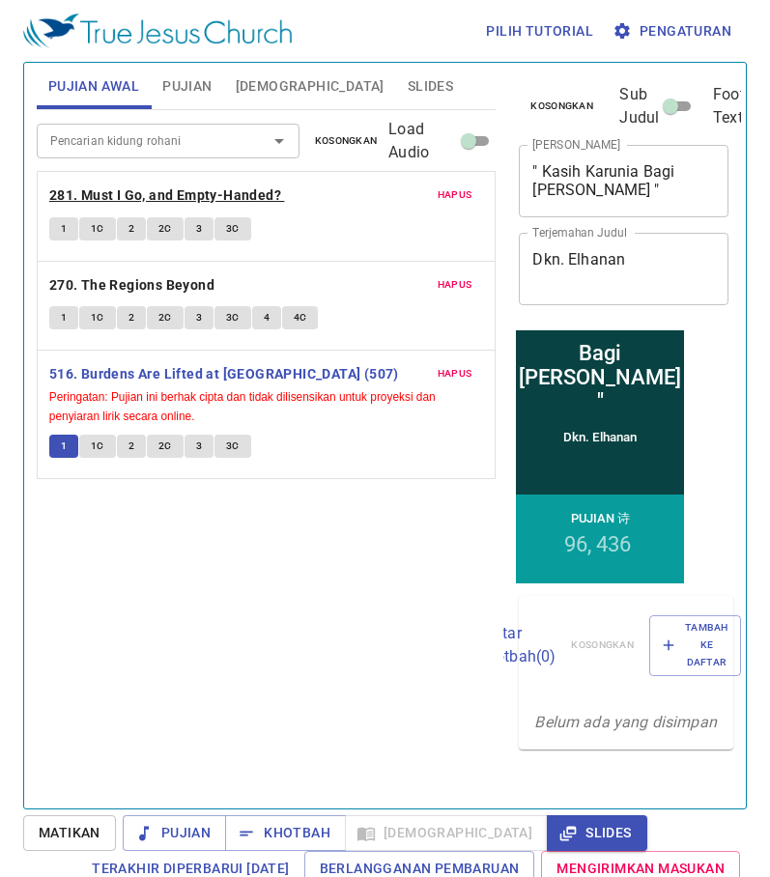
click at [143, 194] on b "281. Must I Go, and Empty-Handed?" at bounding box center [165, 196] width 232 height 24
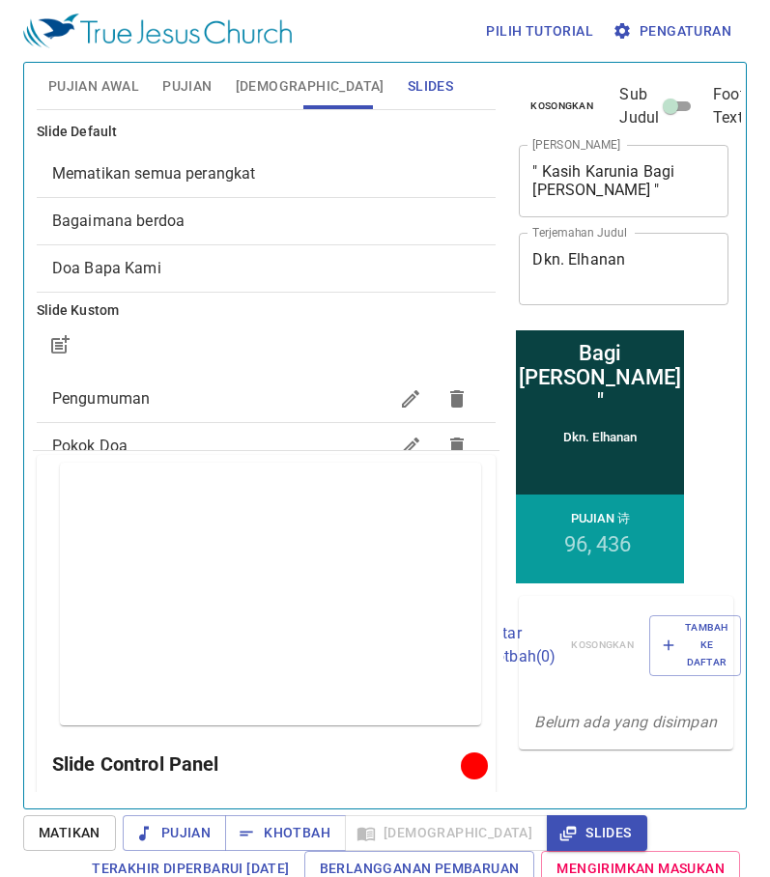
scroll to position [1081, 0]
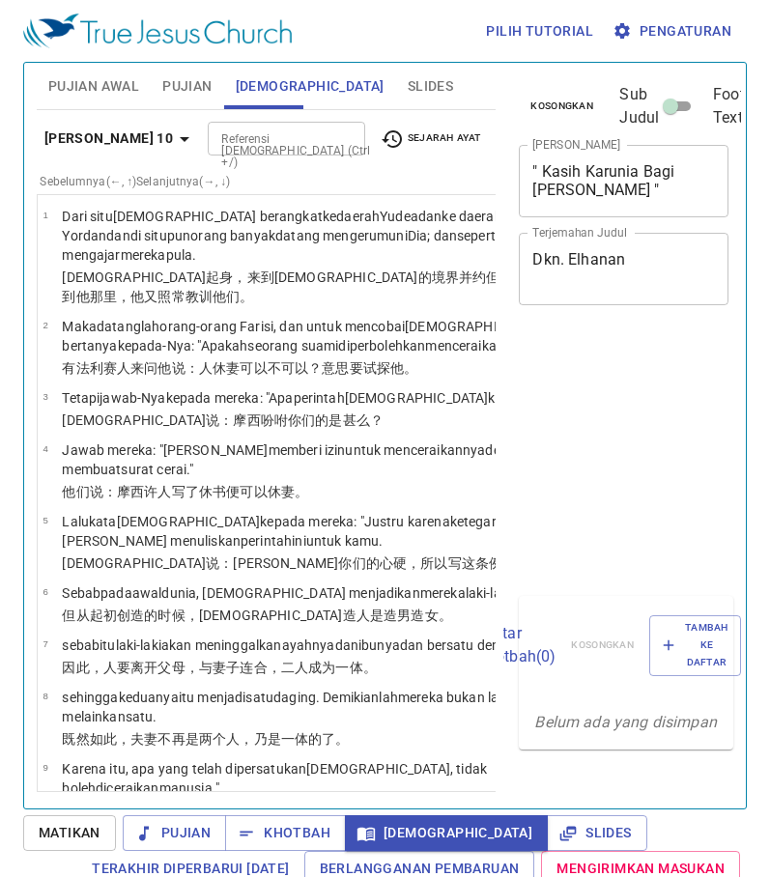
select select "46"
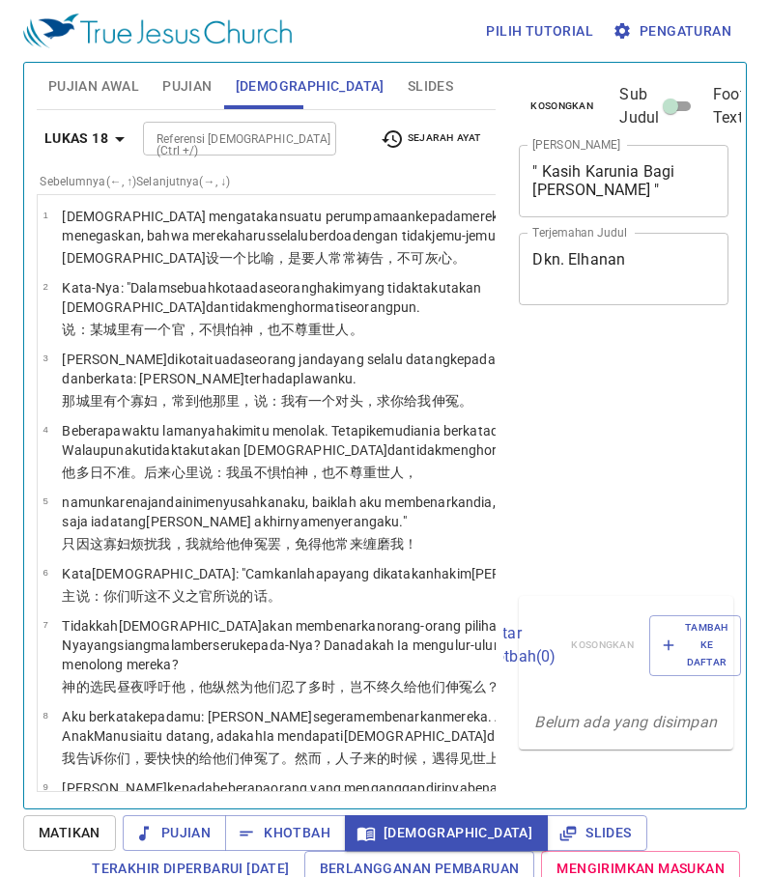
select select "3"
select select "35"
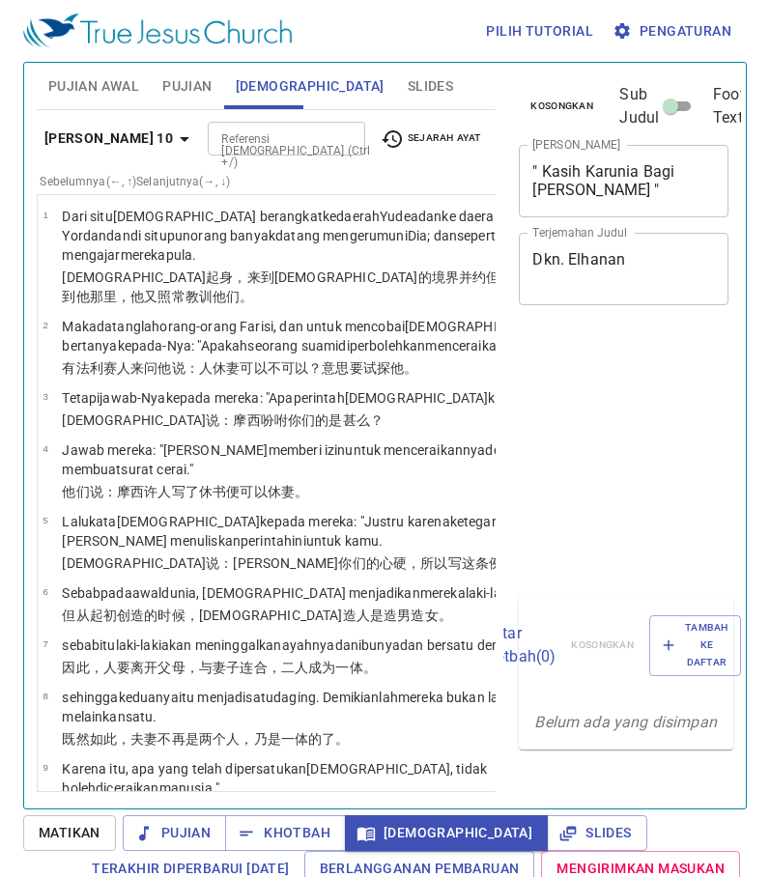
select select "47"
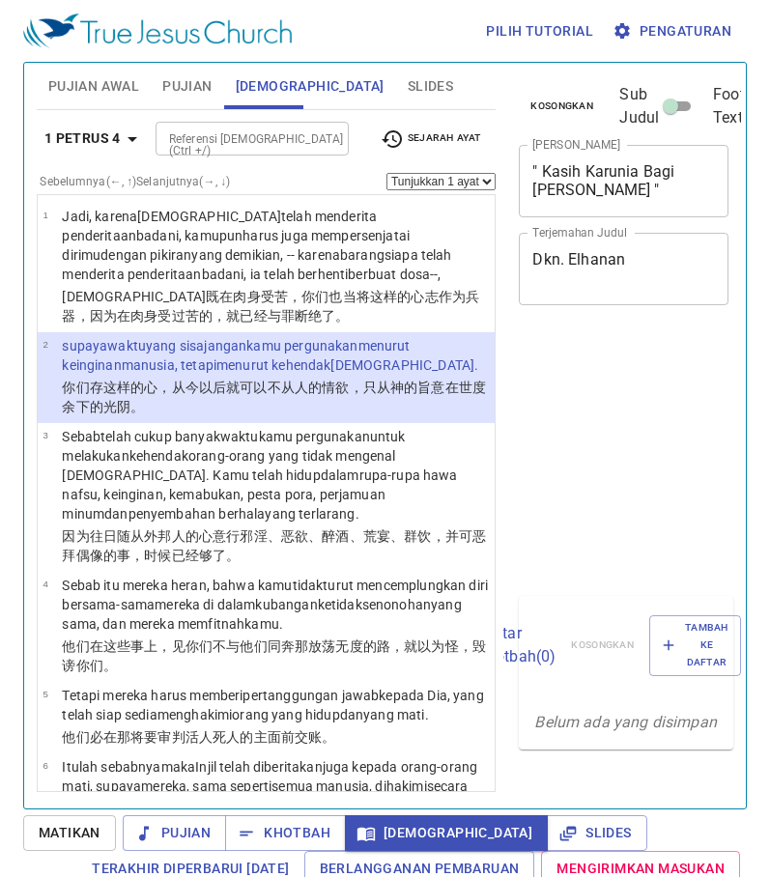
select select "2"
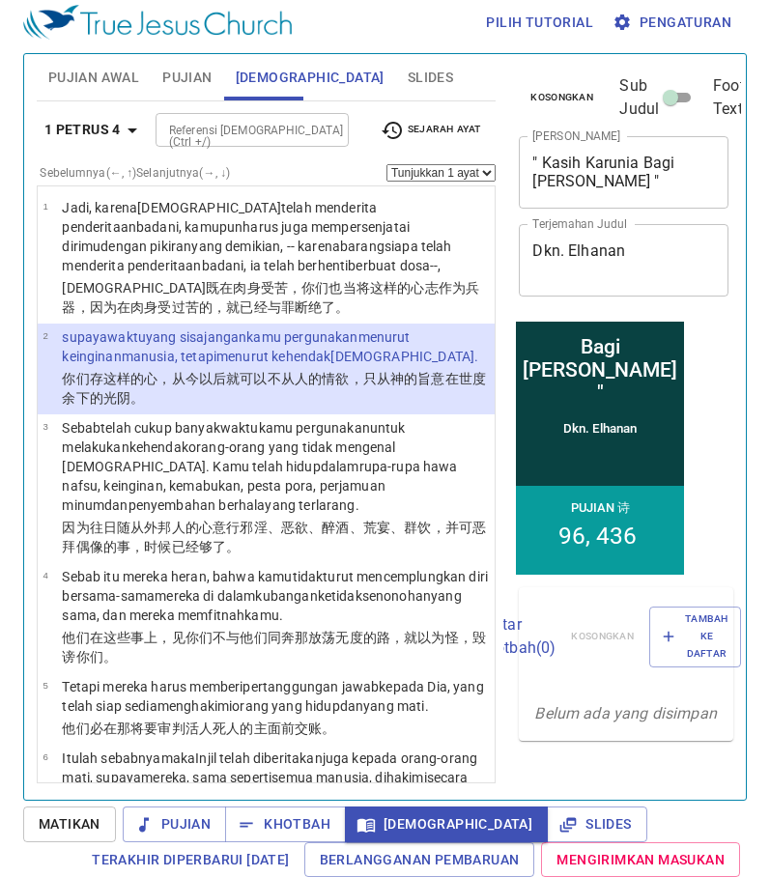
scroll to position [11, 0]
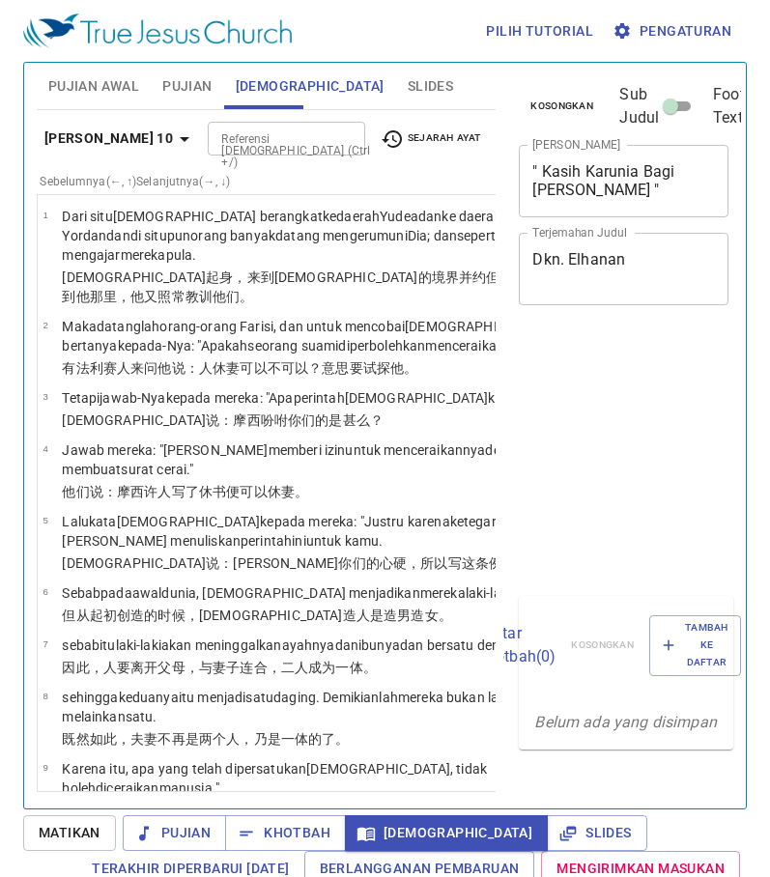
select select "47"
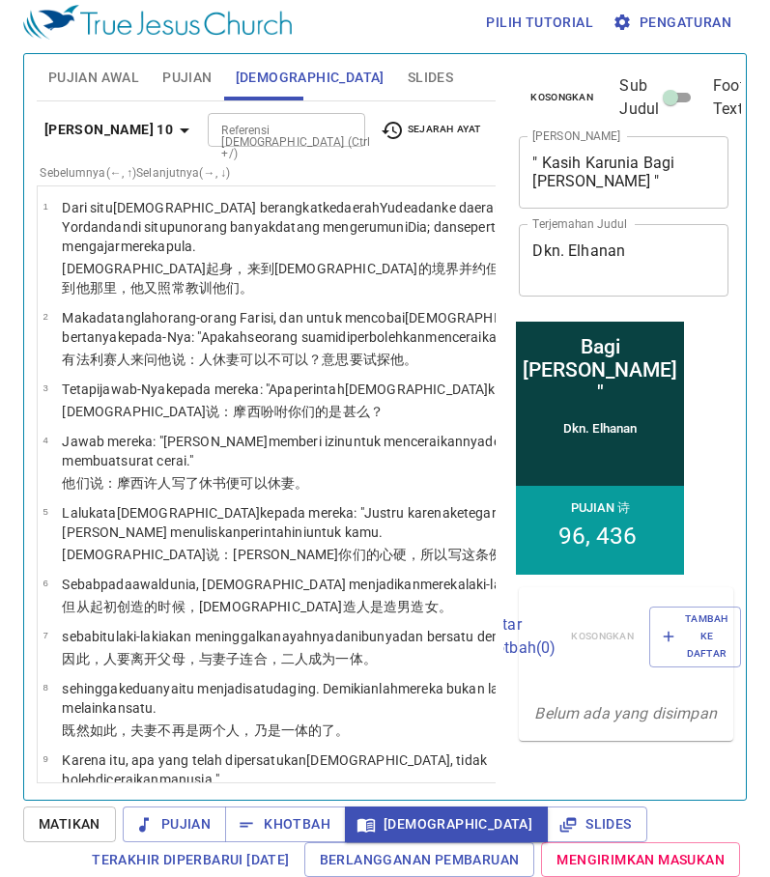
scroll to position [6328, 0]
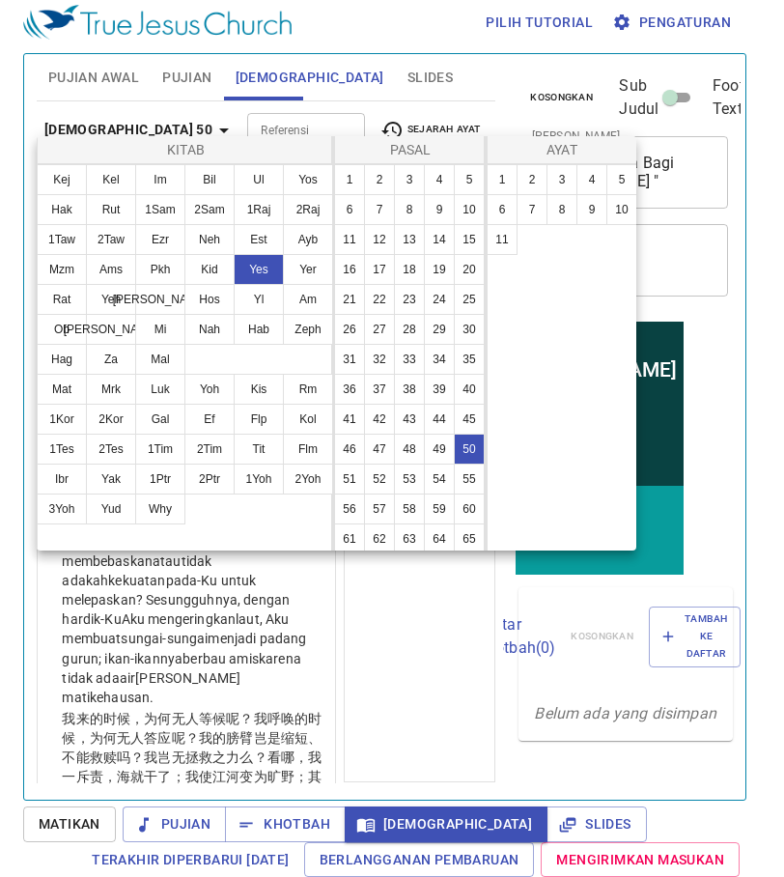
scroll to position [124, 0]
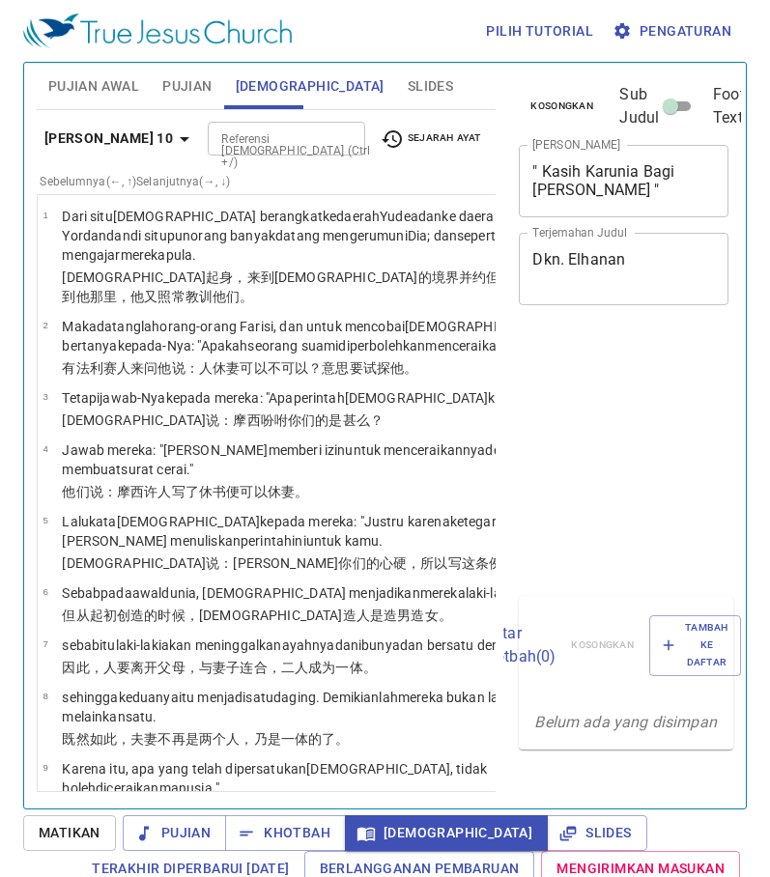
select select "4"
select select "48"
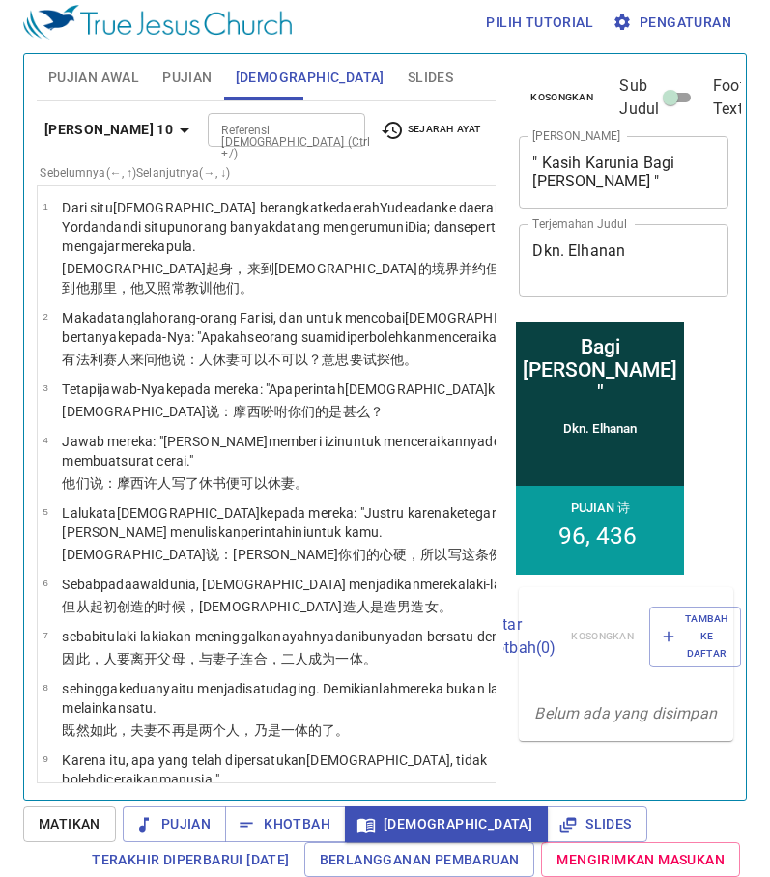
scroll to position [6619, 0]
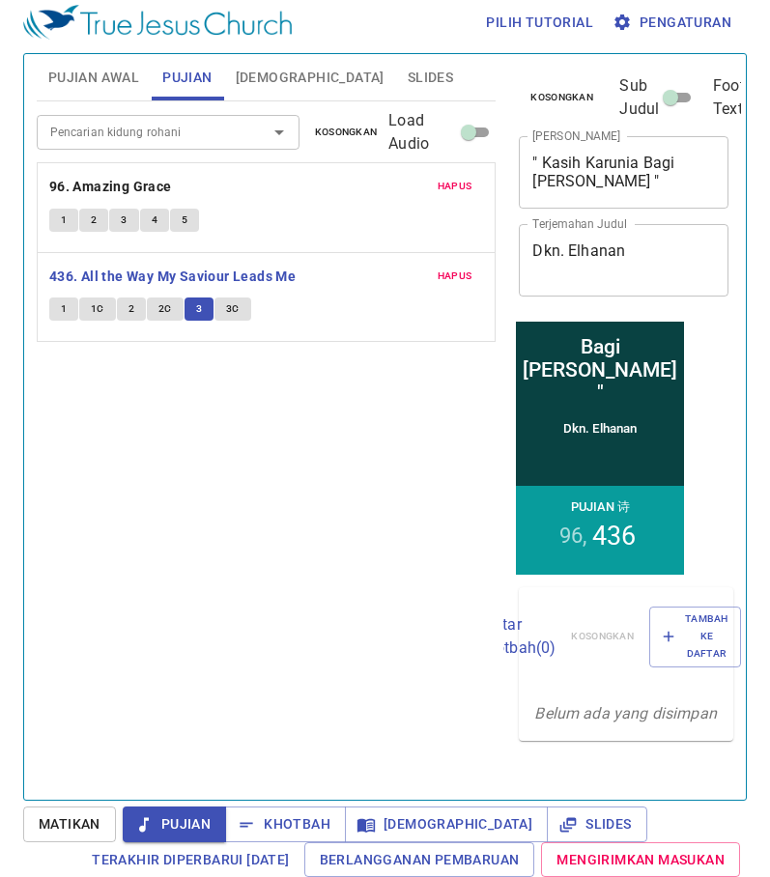
scroll to position [9, 0]
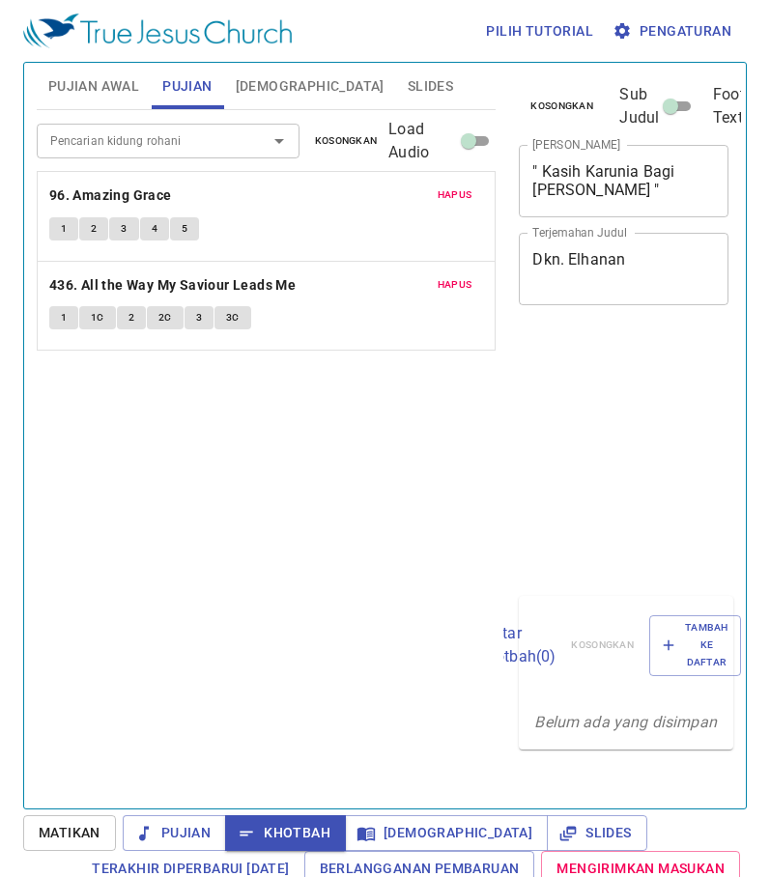
scroll to position [9, 0]
